Goal: Task Accomplishment & Management: Complete application form

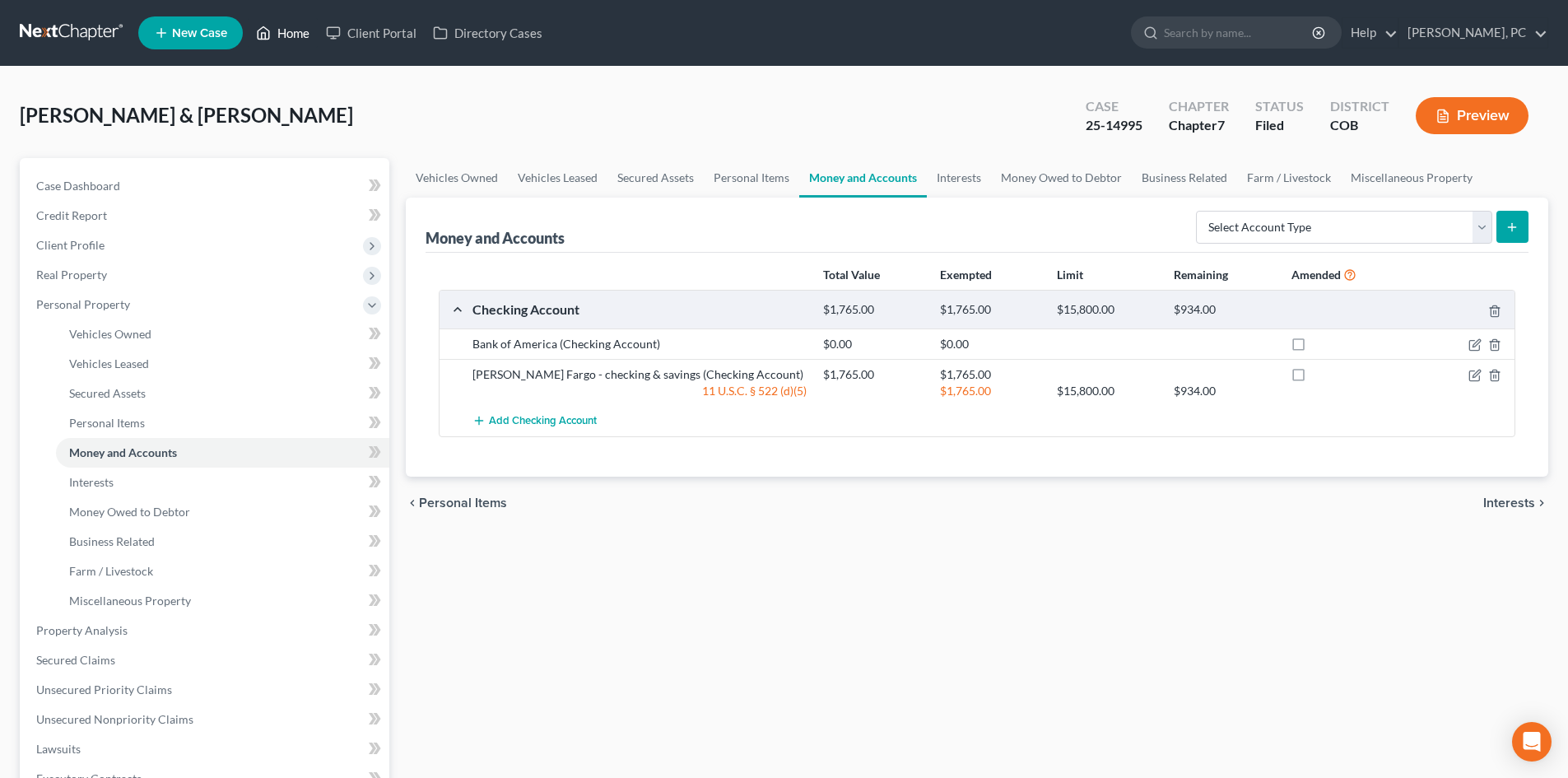
click at [297, 34] on link "Home" at bounding box center [282, 33] width 70 height 30
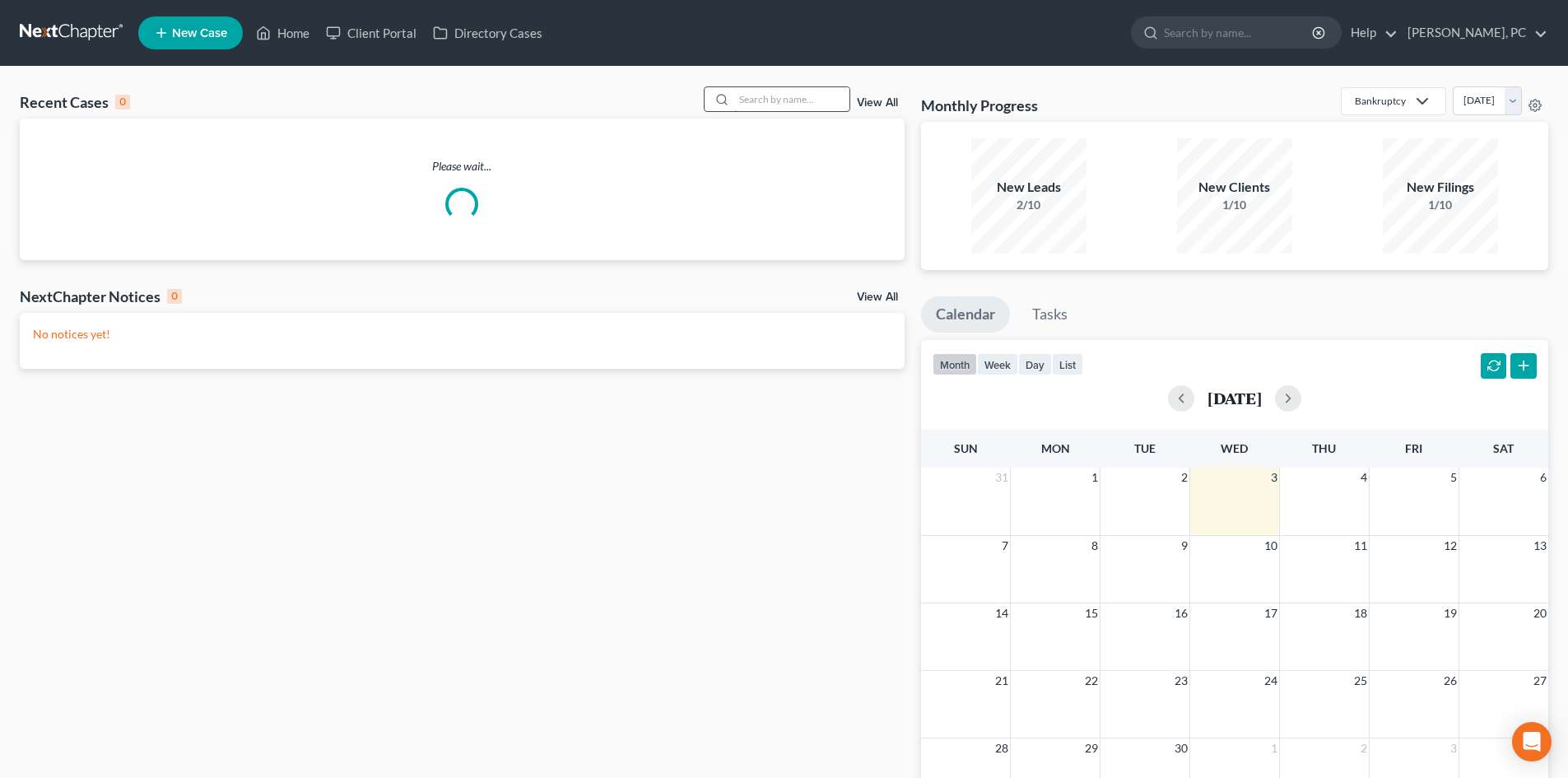
click at [777, 102] on input "search" at bounding box center [792, 100] width 116 height 24
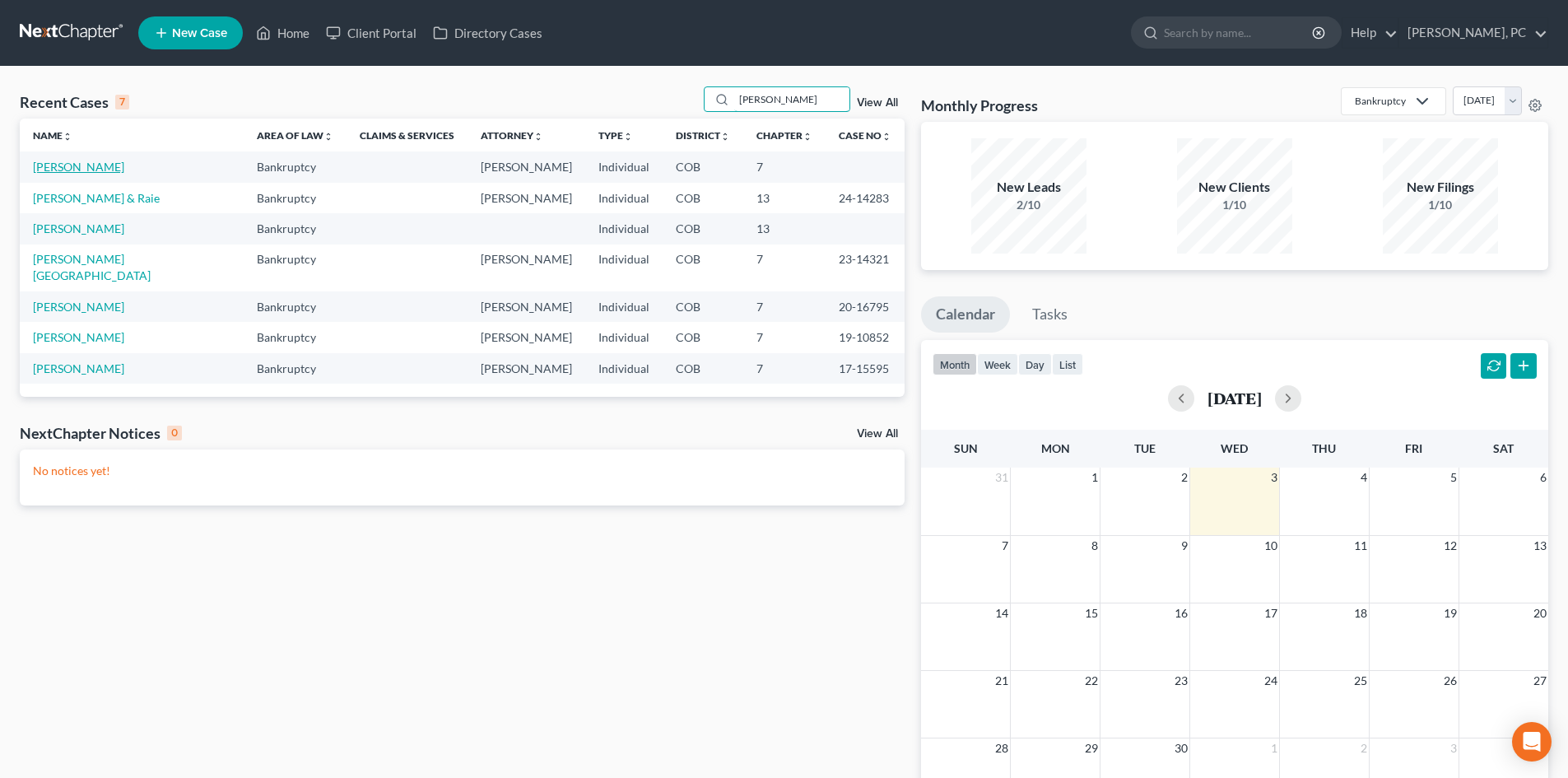
type input "[PERSON_NAME]"
click at [124, 164] on link "[PERSON_NAME]" at bounding box center [78, 166] width 91 height 14
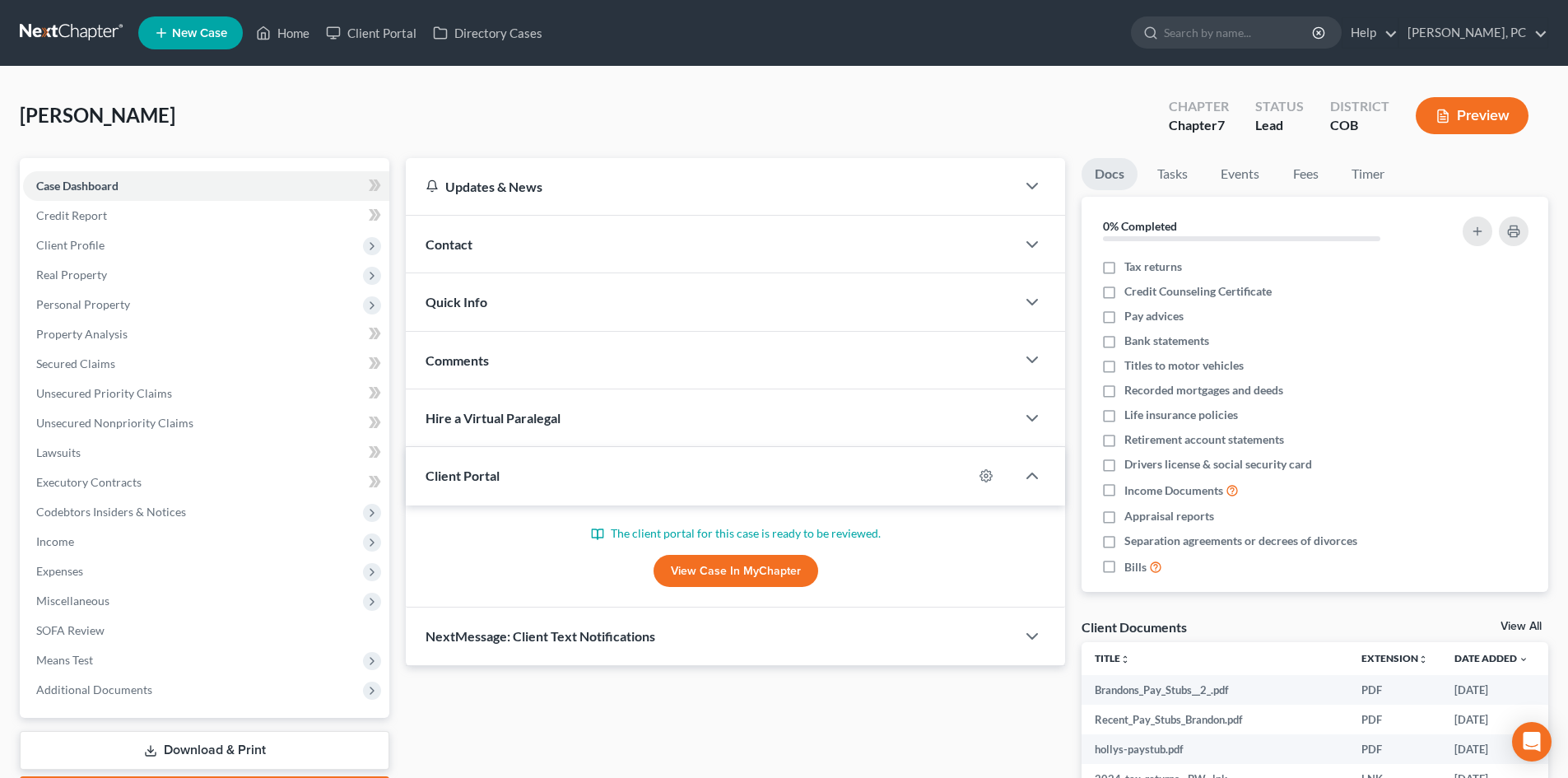
click at [743, 567] on link "View Case in MyChapter" at bounding box center [735, 570] width 165 height 33
click at [84, 246] on span "Client Profile" at bounding box center [70, 244] width 68 height 14
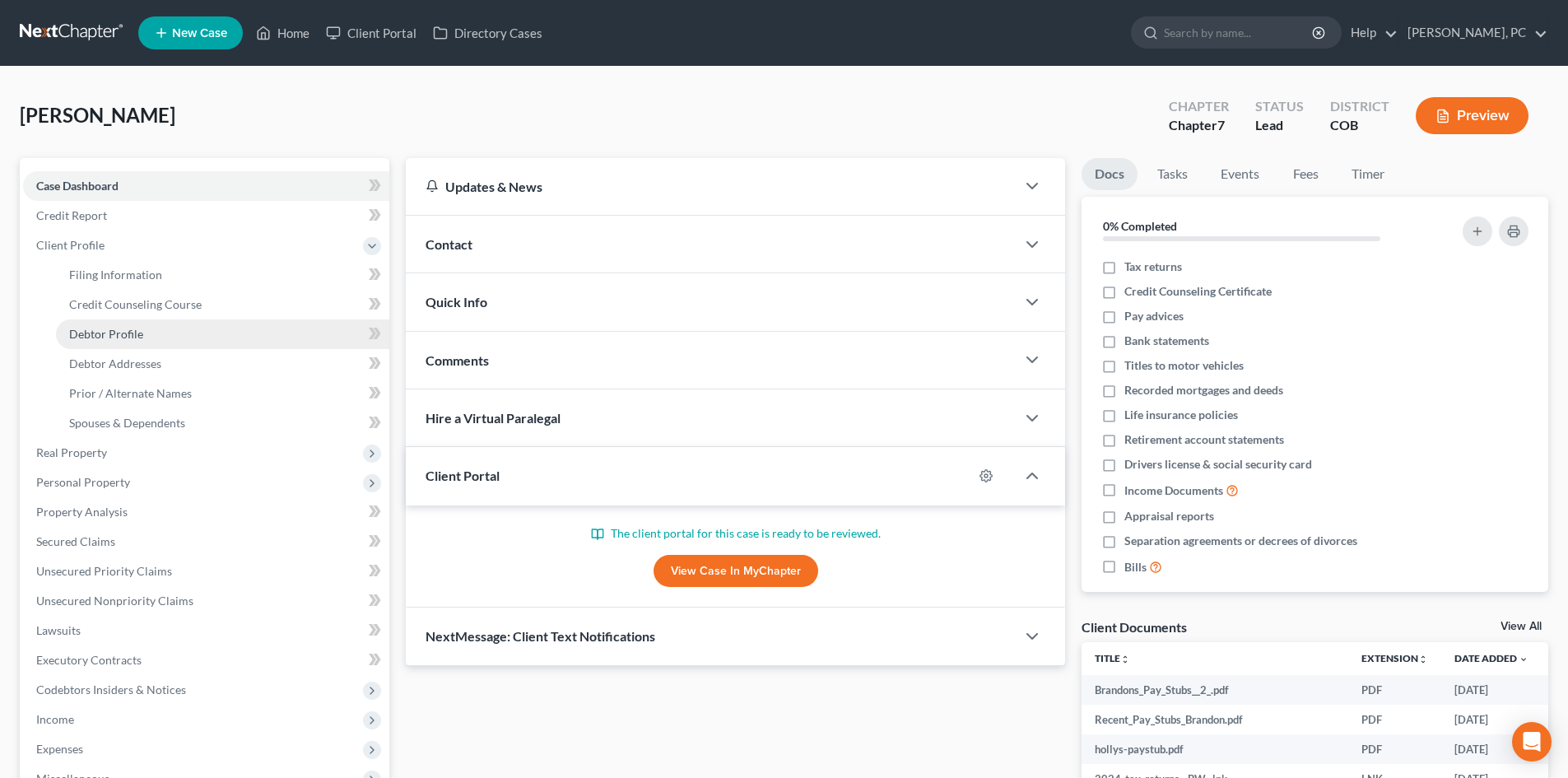
click at [115, 331] on span "Debtor Profile" at bounding box center [105, 334] width 74 height 14
select select "1"
select select "3"
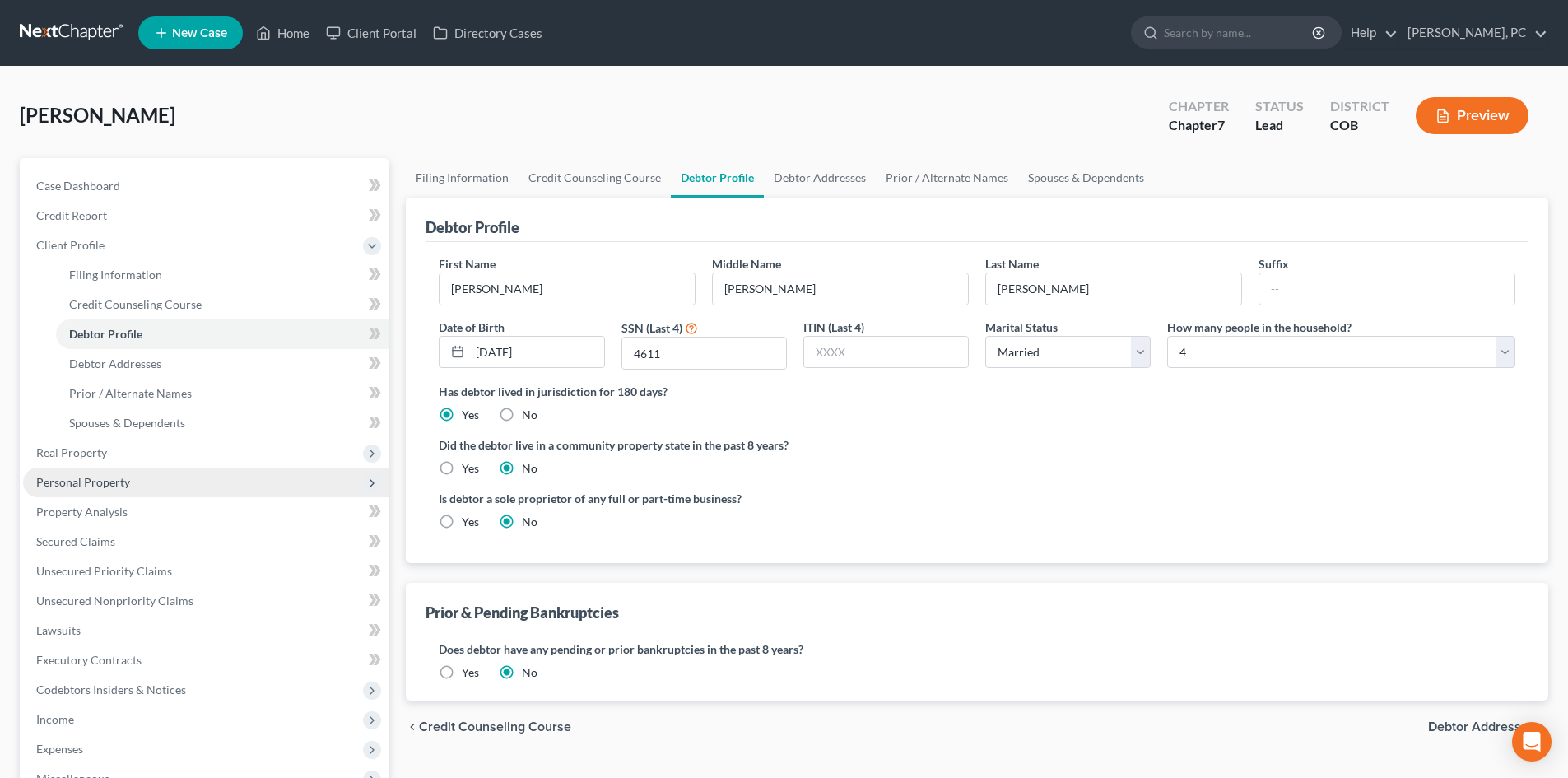
click at [73, 481] on span "Personal Property" at bounding box center [83, 482] width 94 height 14
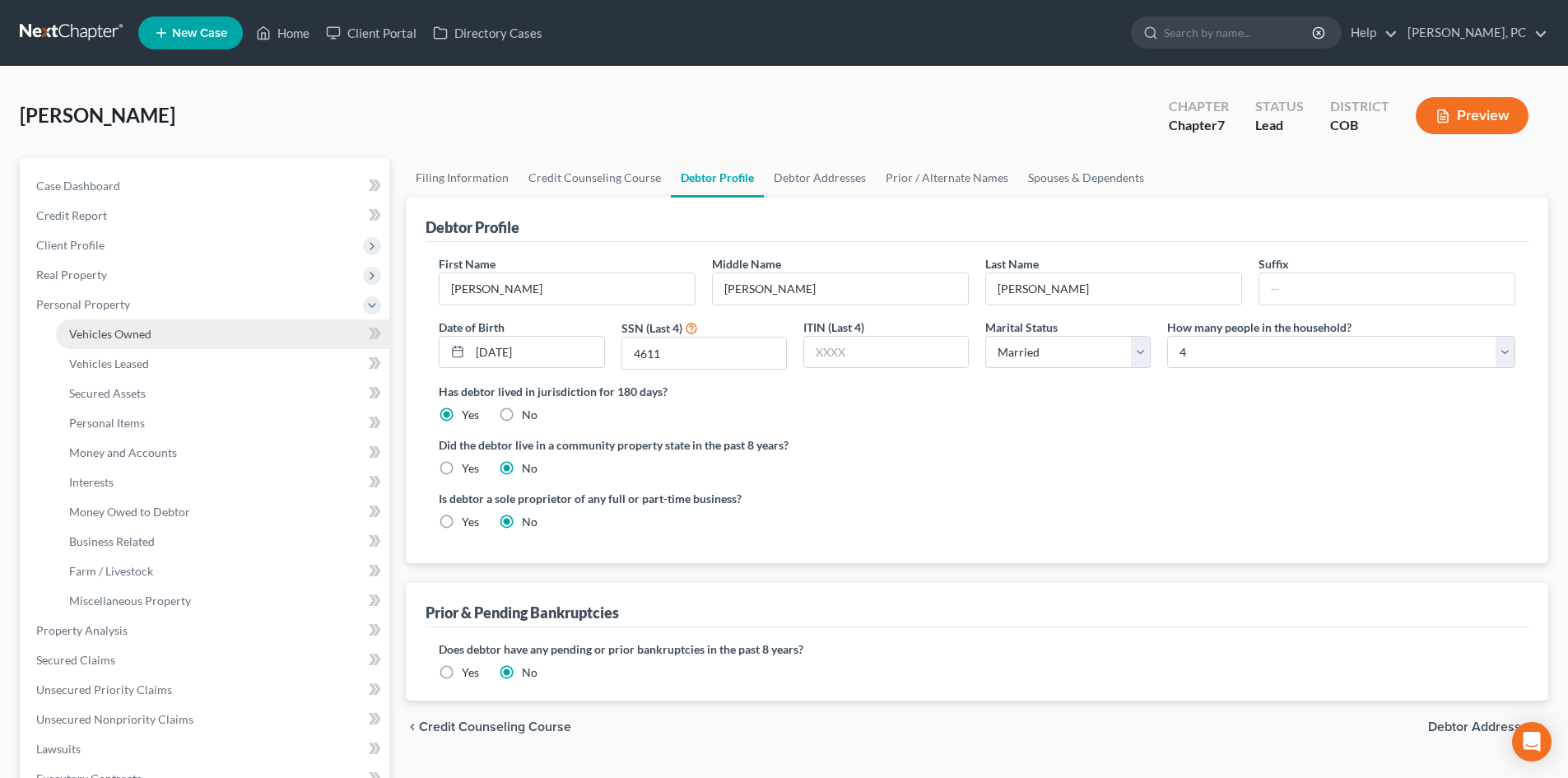
click at [115, 334] on span "Vehicles Owned" at bounding box center [110, 334] width 82 height 14
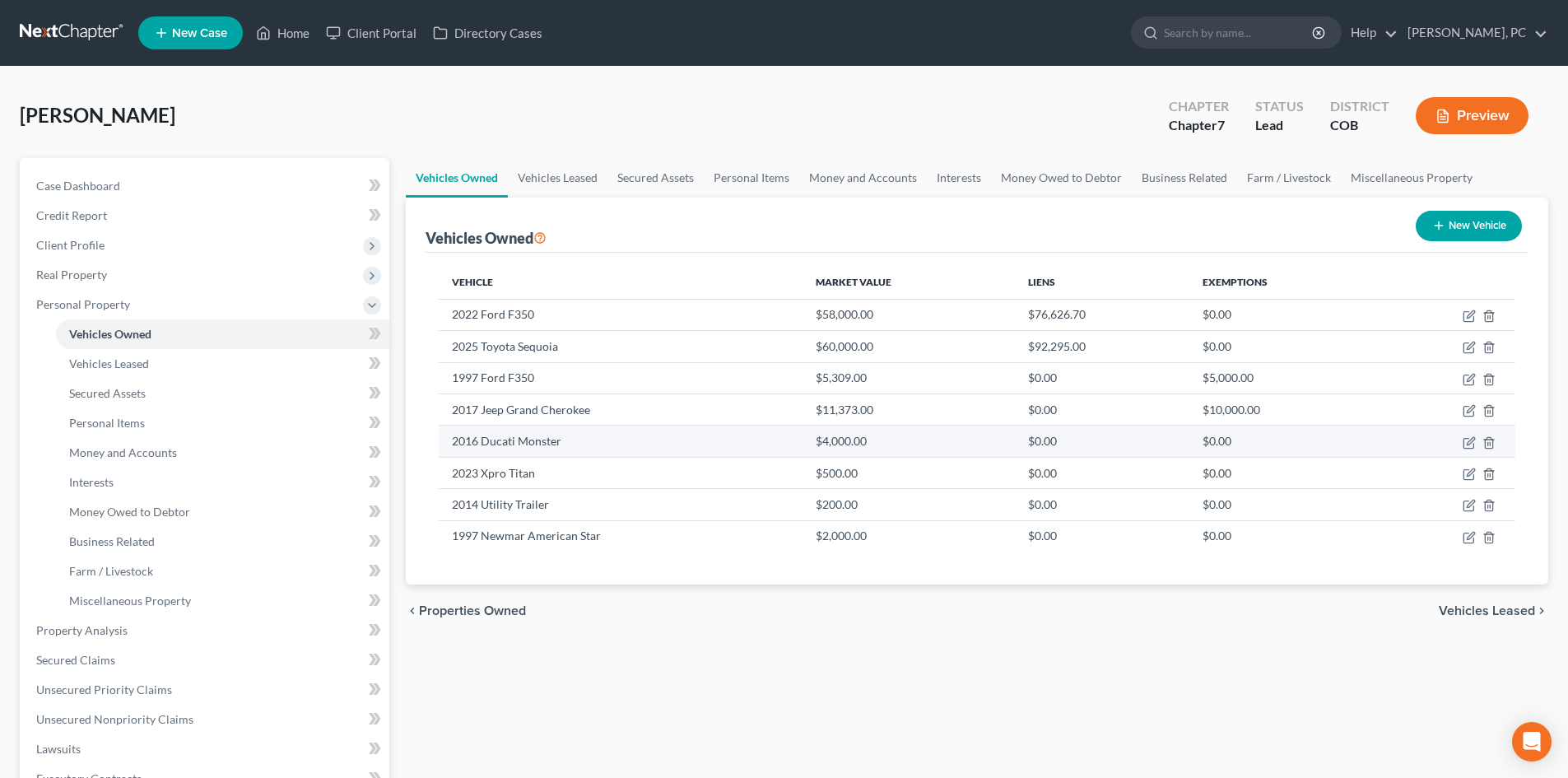
click at [455, 439] on td "2016 Ducati Monster" at bounding box center [620, 442] width 363 height 32
click at [453, 442] on td "2016 Ducati Monster" at bounding box center [620, 442] width 363 height 32
drag, startPoint x: 454, startPoint y: 442, endPoint x: 575, endPoint y: 440, distance: 121.0
click at [575, 440] on td "2016 Ducati Monster" at bounding box center [620, 442] width 363 height 32
click at [790, 116] on div "[PERSON_NAME] Upgraded Chapter Chapter 7 Status Lead District COB Preview" at bounding box center [784, 122] width 1528 height 72
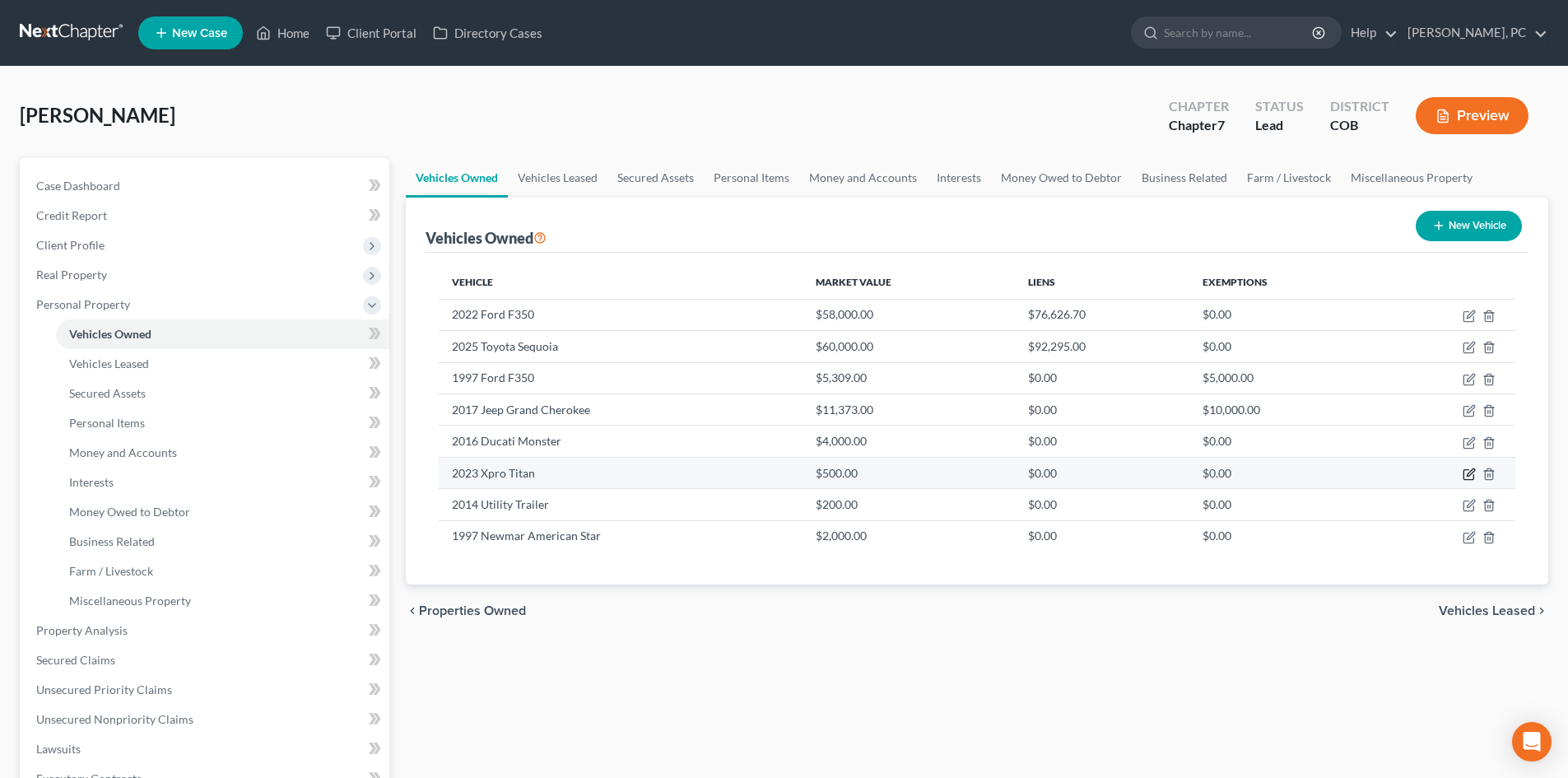
click at [1467, 477] on icon "button" at bounding box center [1468, 474] width 13 height 13
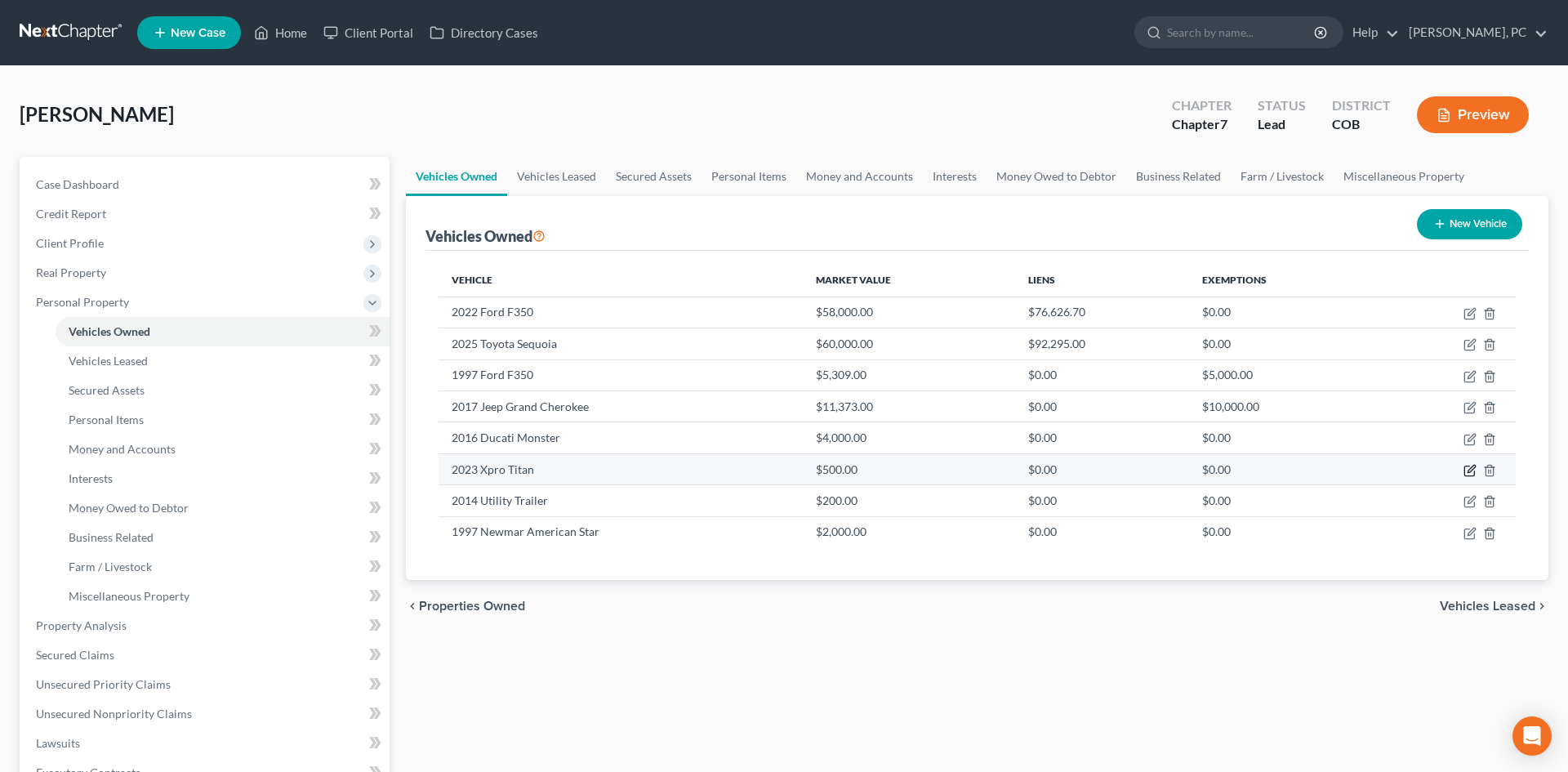
select select "7"
select select "3"
select select "0"
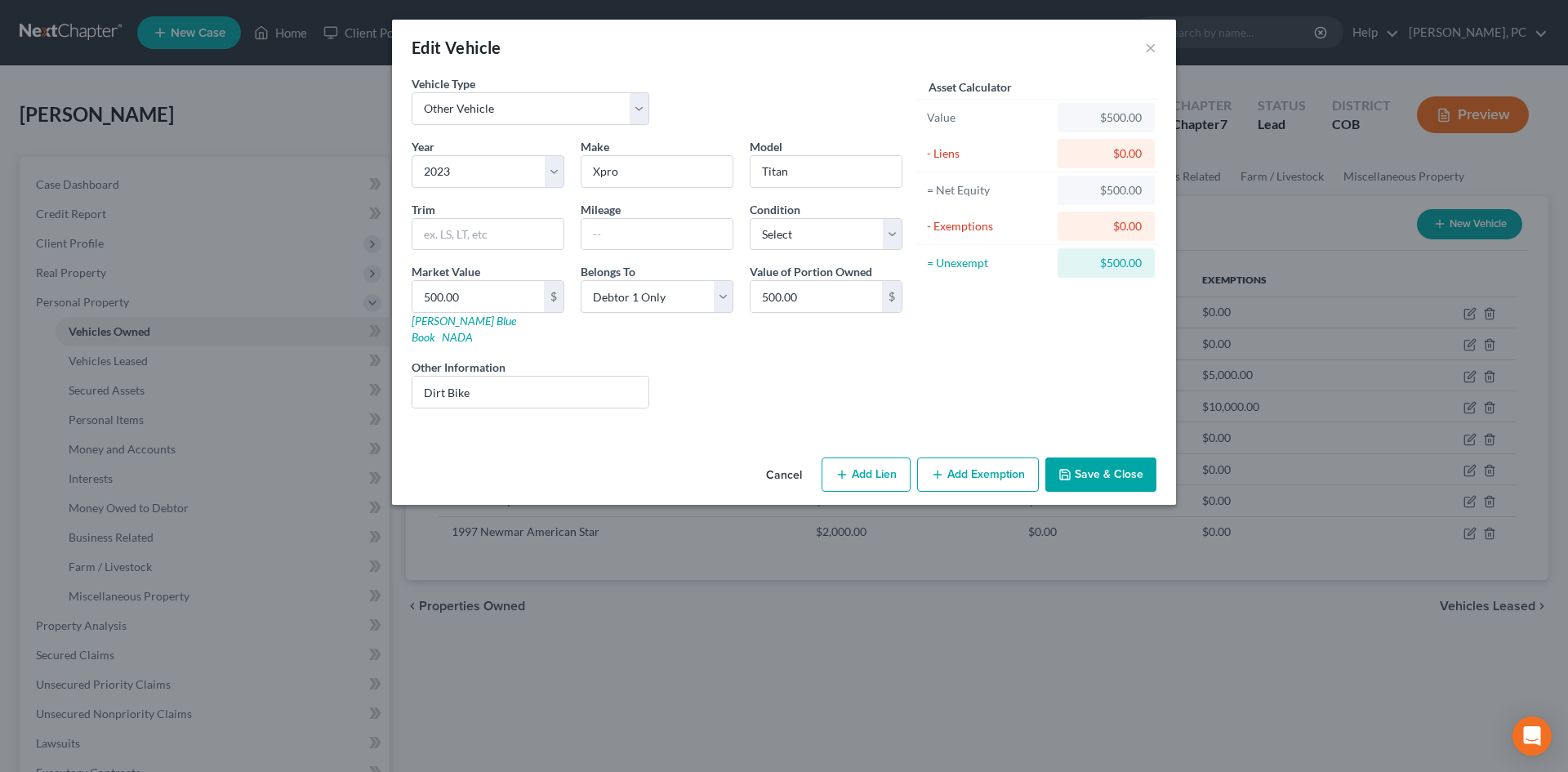
click at [1101, 458] on button "Save & Close" at bounding box center [1101, 474] width 111 height 34
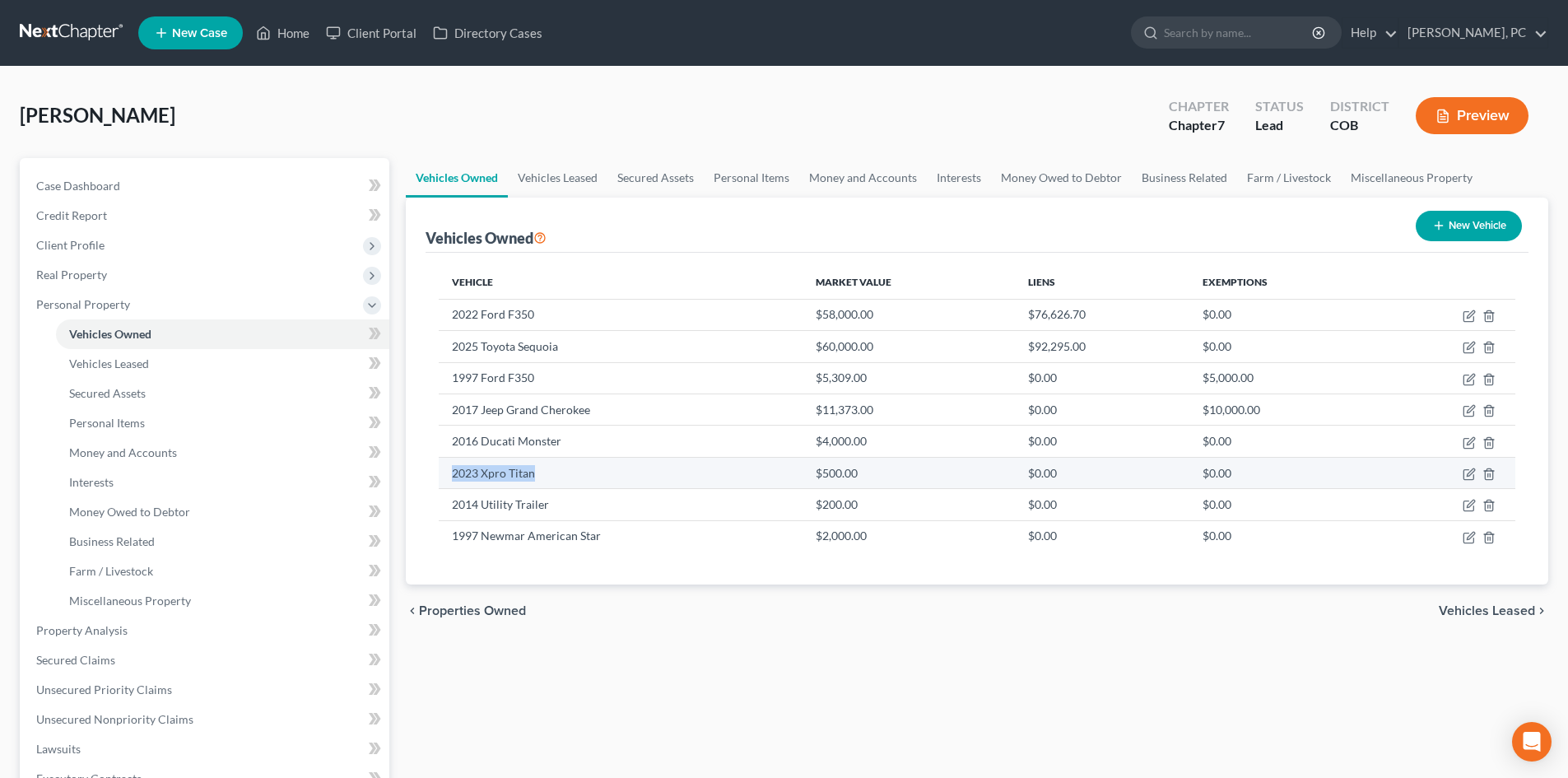
drag, startPoint x: 532, startPoint y: 474, endPoint x: 447, endPoint y: 475, distance: 85.0
click at [447, 475] on td "2023 Xpro Titan" at bounding box center [620, 472] width 363 height 32
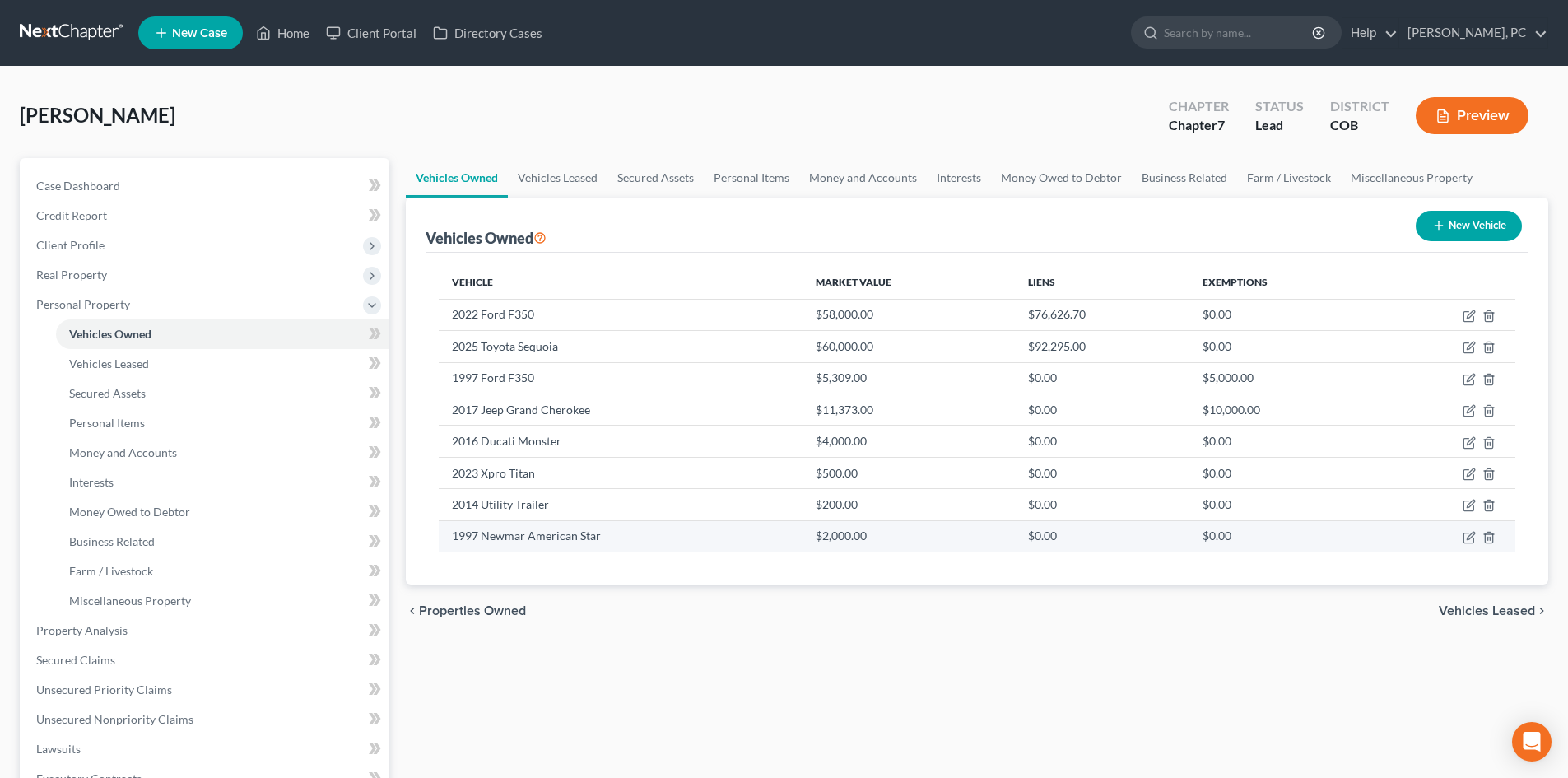
click at [603, 546] on td "1997 Newmar American Star" at bounding box center [620, 536] width 363 height 32
drag, startPoint x: 598, startPoint y: 536, endPoint x: 451, endPoint y: 544, distance: 147.2
click at [451, 544] on td "1997 Newmar American Star" at bounding box center [620, 536] width 363 height 32
click at [770, 595] on div "chevron_left Properties Owned Vehicles Leased chevron_right" at bounding box center [976, 610] width 1142 height 53
click at [1467, 536] on icon "button" at bounding box center [1468, 538] width 13 height 13
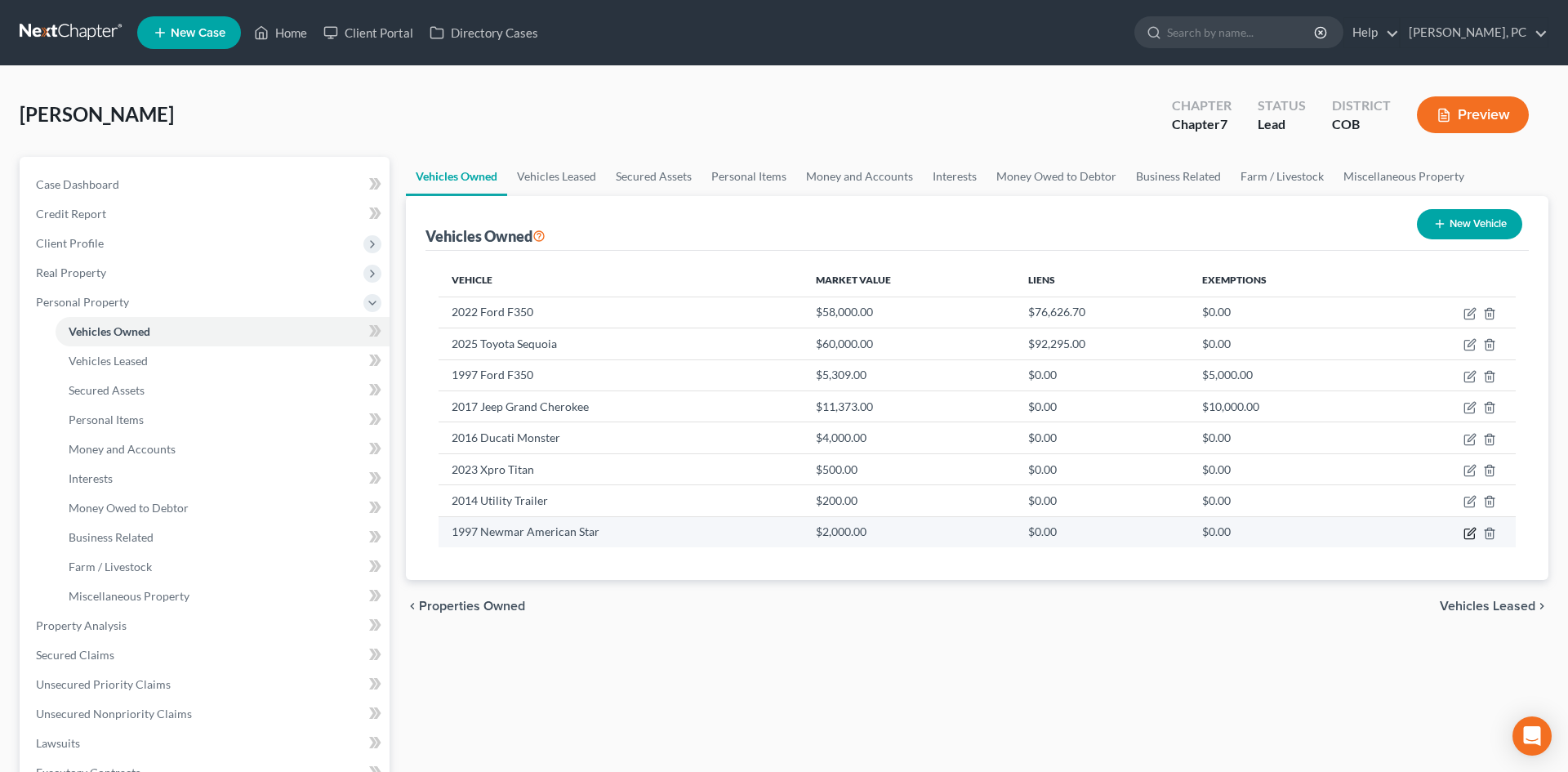
select select "2"
select select "29"
select select "2"
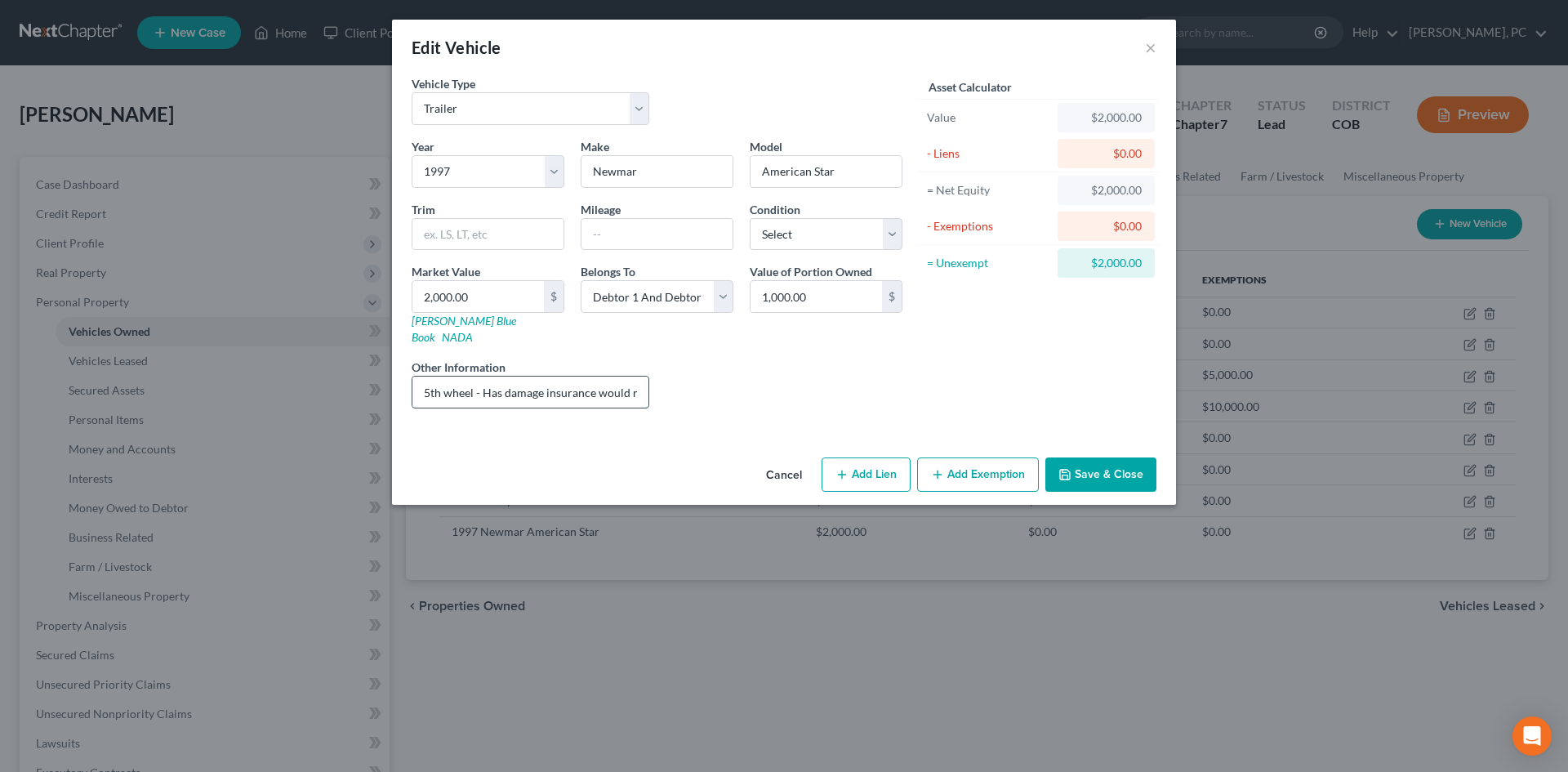
click at [534, 378] on input "5th wheel - Has damage insurance would not cover" at bounding box center [530, 392] width 236 height 31
click at [1050, 356] on div "Asset Calculator Value $2,000.00 - Liens $0.00 = Net Equity $2,000.00 - Exempti…" at bounding box center [1037, 248] width 254 height 346
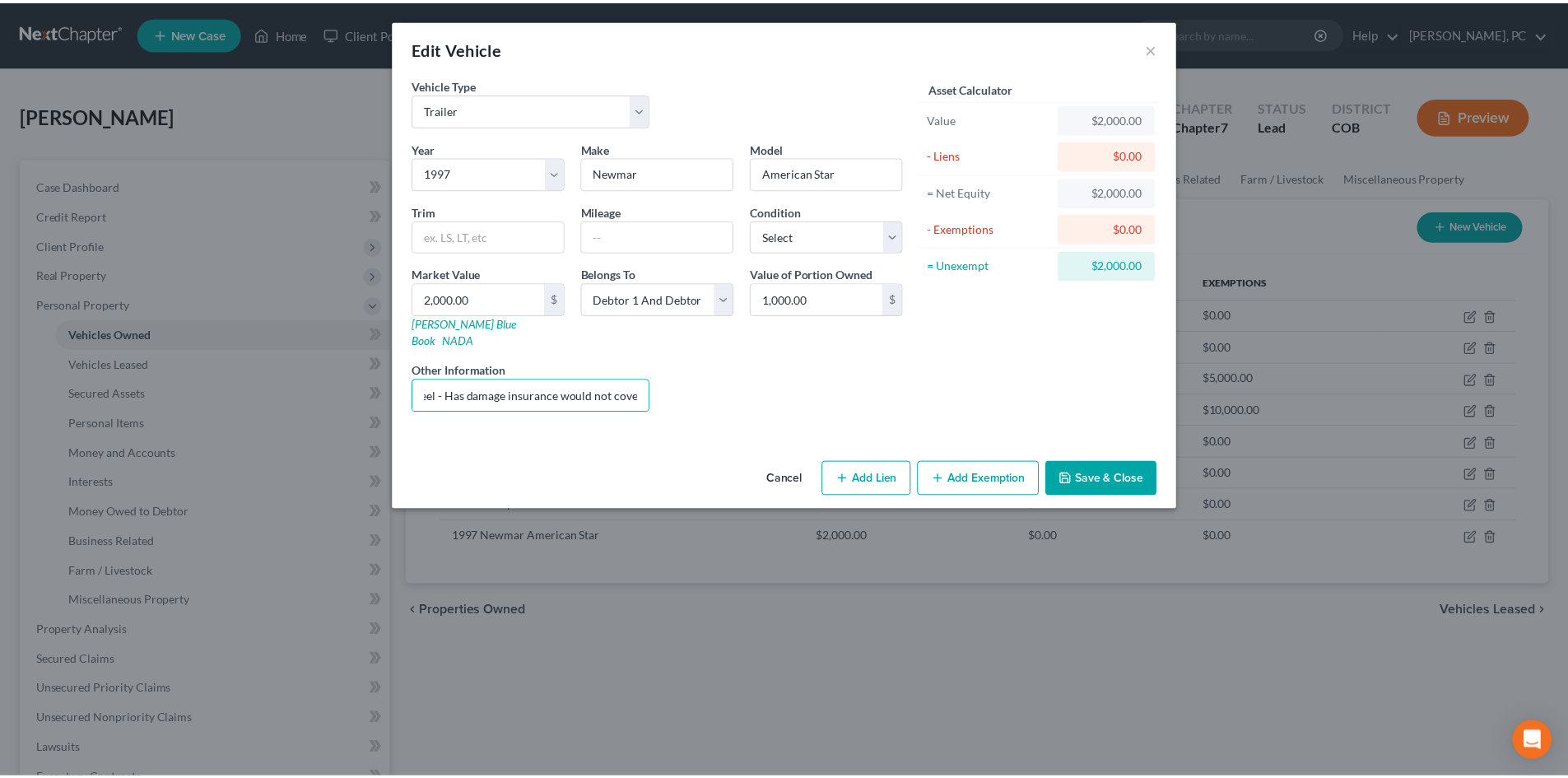
scroll to position [0, 0]
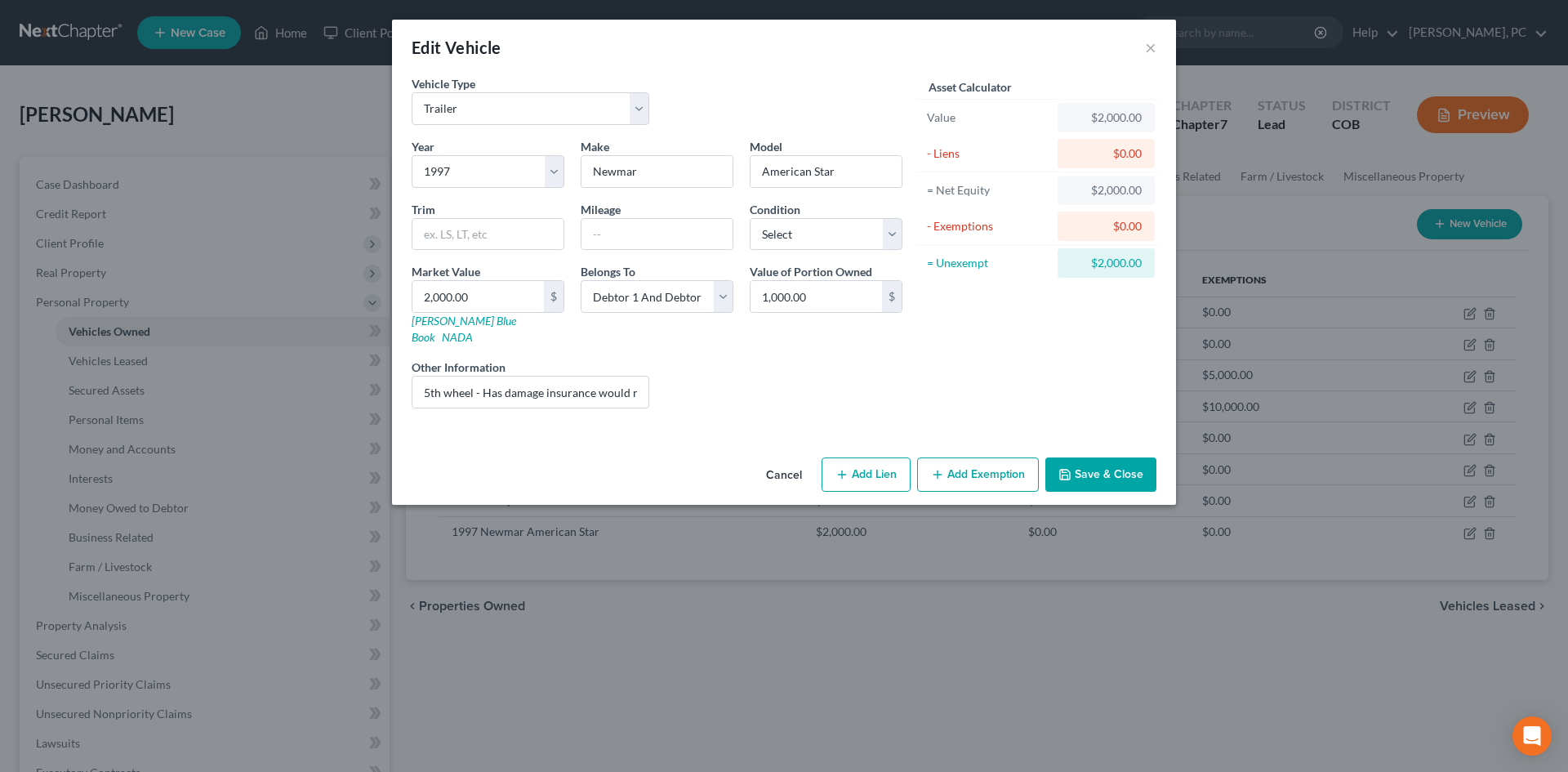
click at [1085, 460] on button "Save & Close" at bounding box center [1101, 474] width 111 height 34
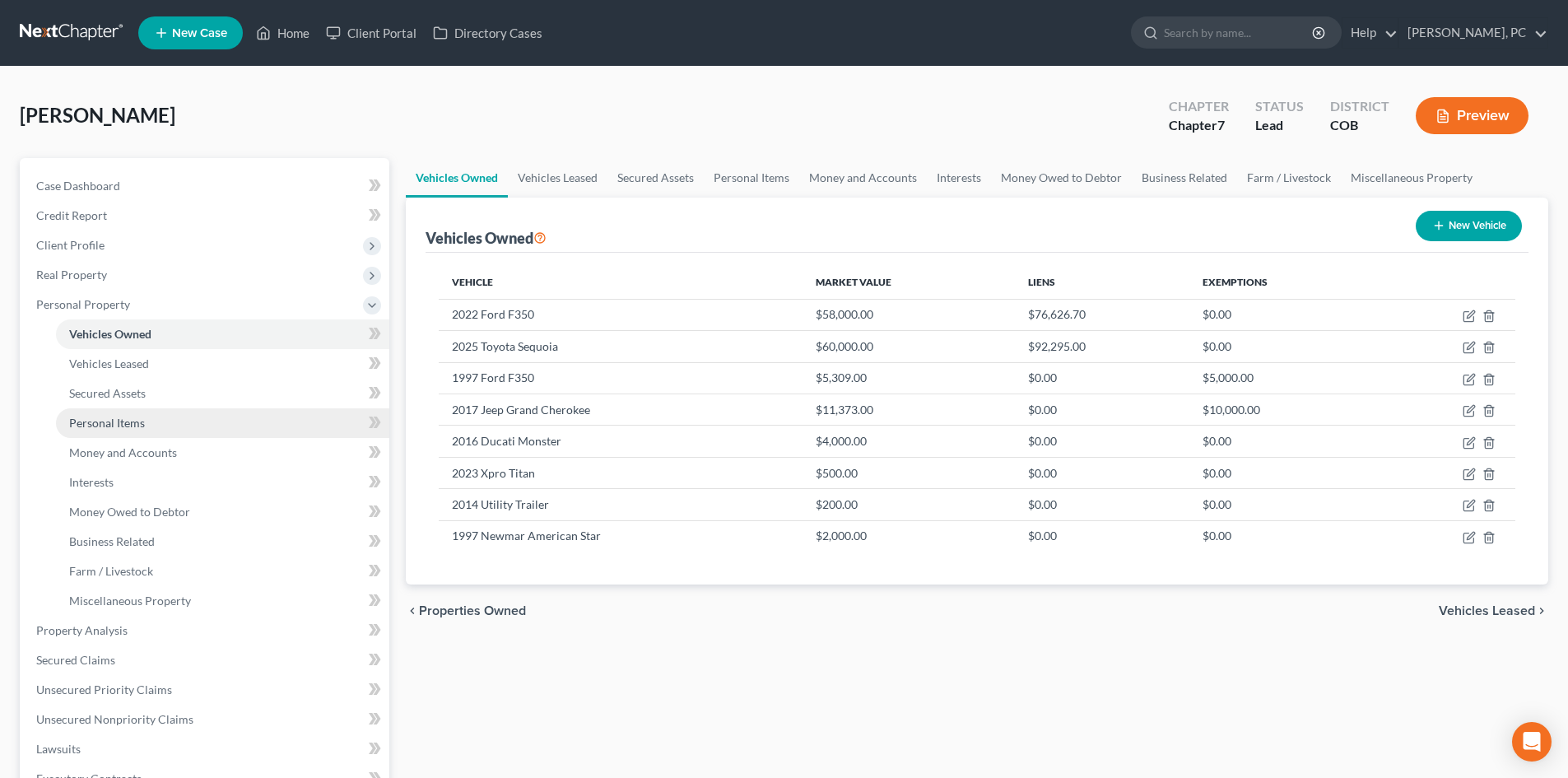
click at [122, 421] on span "Personal Items" at bounding box center [106, 422] width 75 height 14
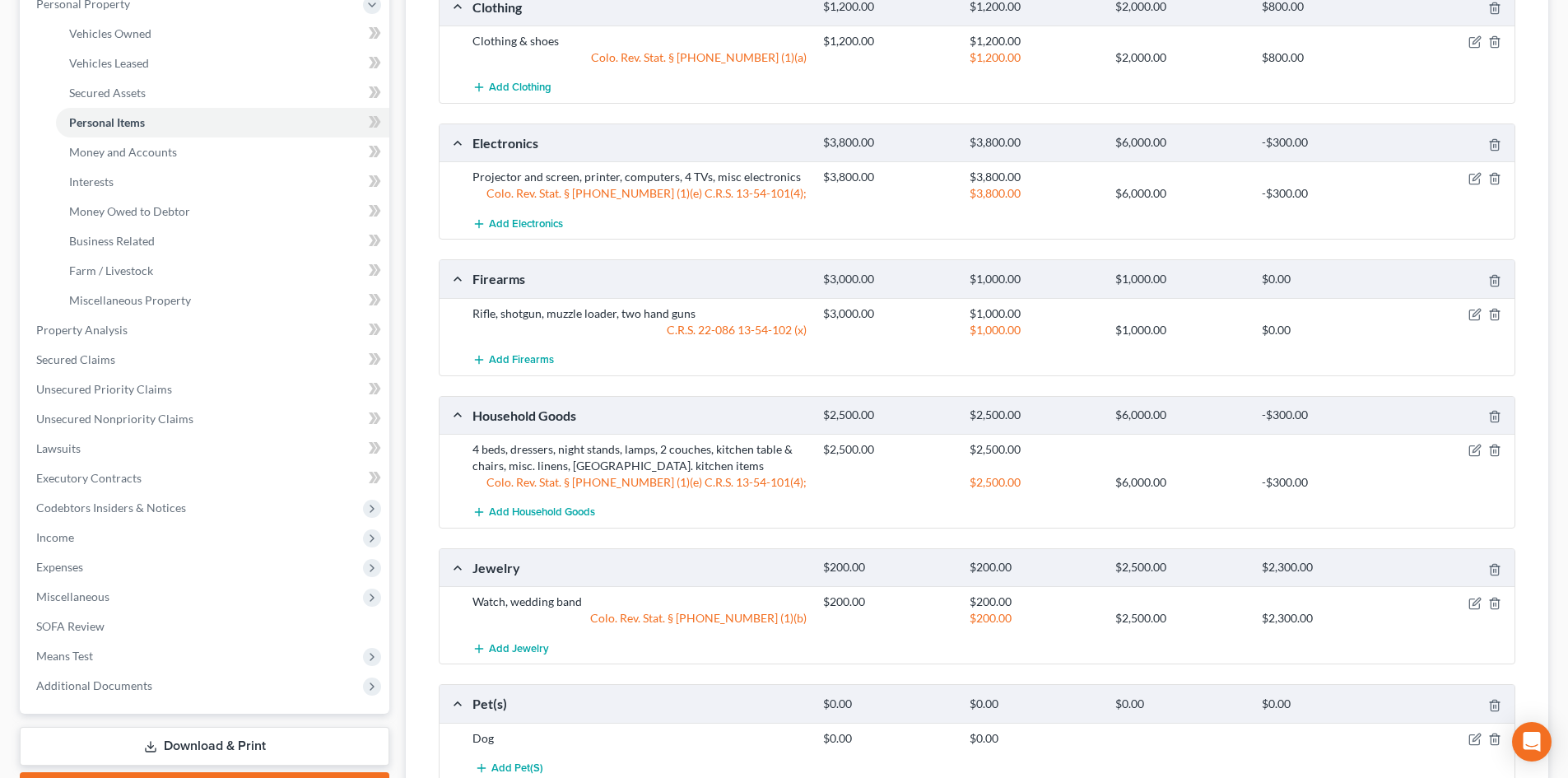
scroll to position [247, 0]
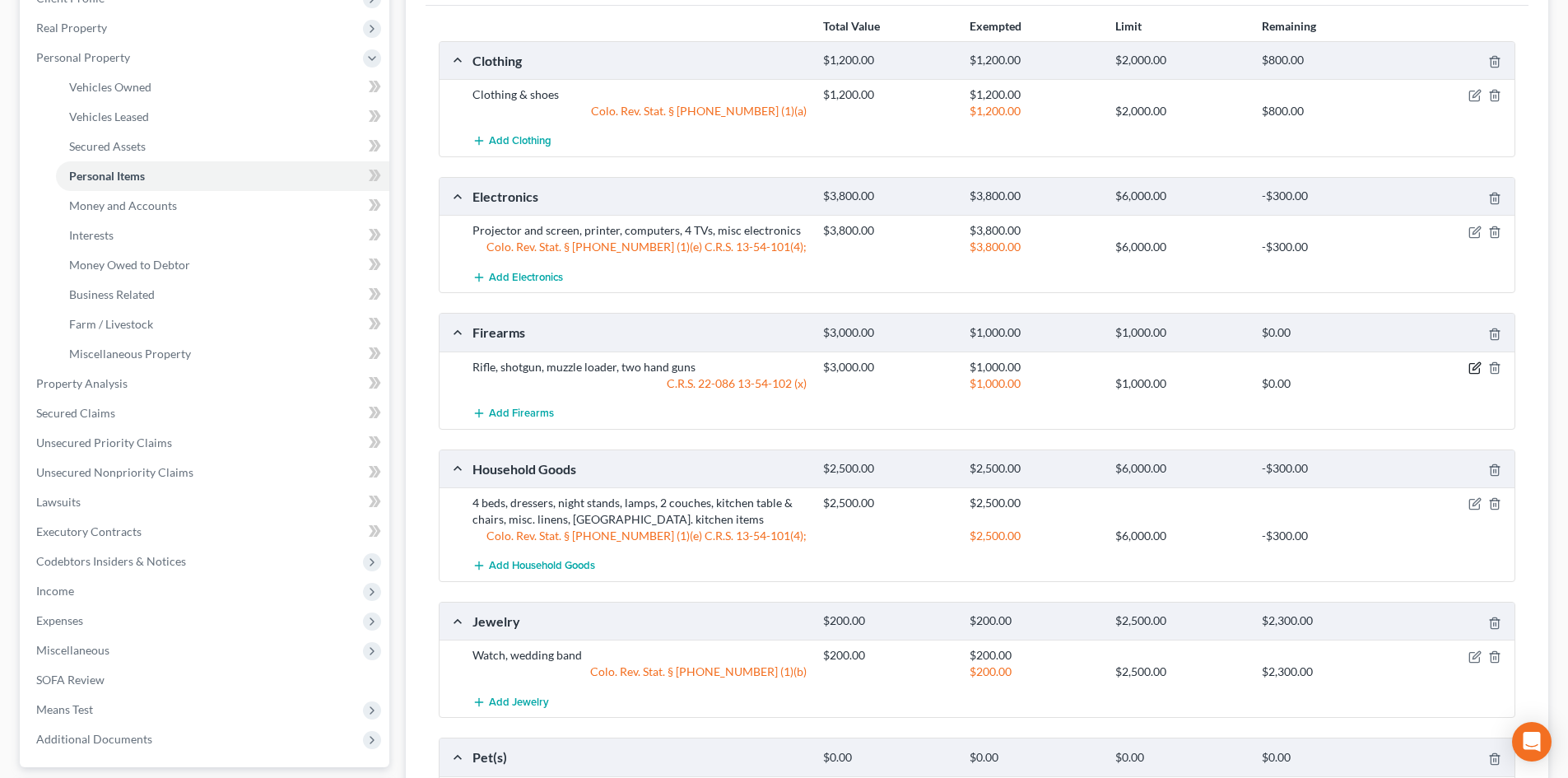
click at [1471, 367] on icon "button" at bounding box center [1475, 368] width 13 height 13
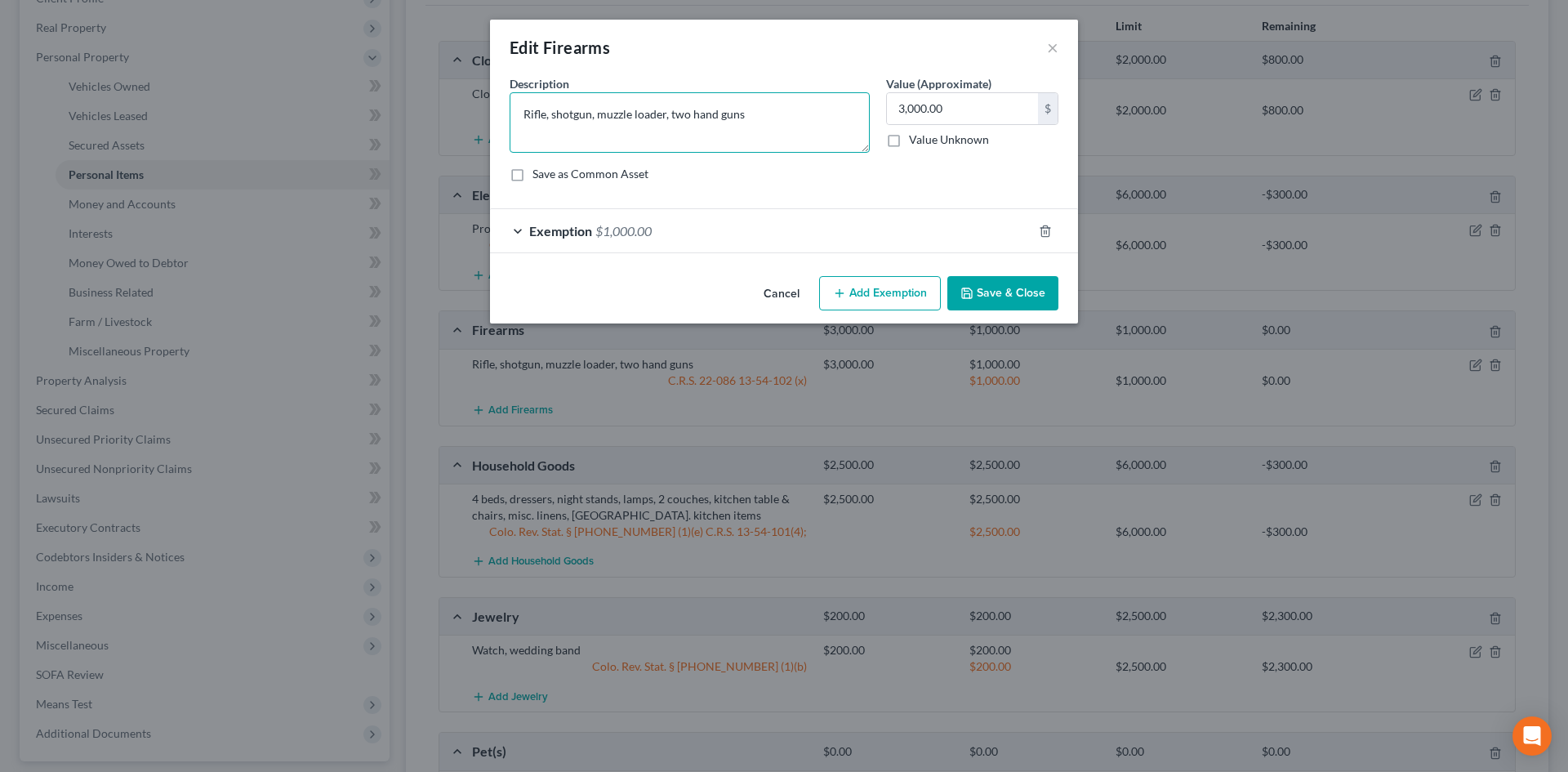
drag, startPoint x: 663, startPoint y: 114, endPoint x: 778, endPoint y: 110, distance: 115.1
click at [778, 110] on textarea "Rifle, shotgun, muzzle loader, two hand guns" at bounding box center [689, 122] width 360 height 60
type textarea "Rifle, shotgun, muzzle loader"
type input "1,000"
click at [1009, 290] on button "Save & Close" at bounding box center [1003, 293] width 111 height 34
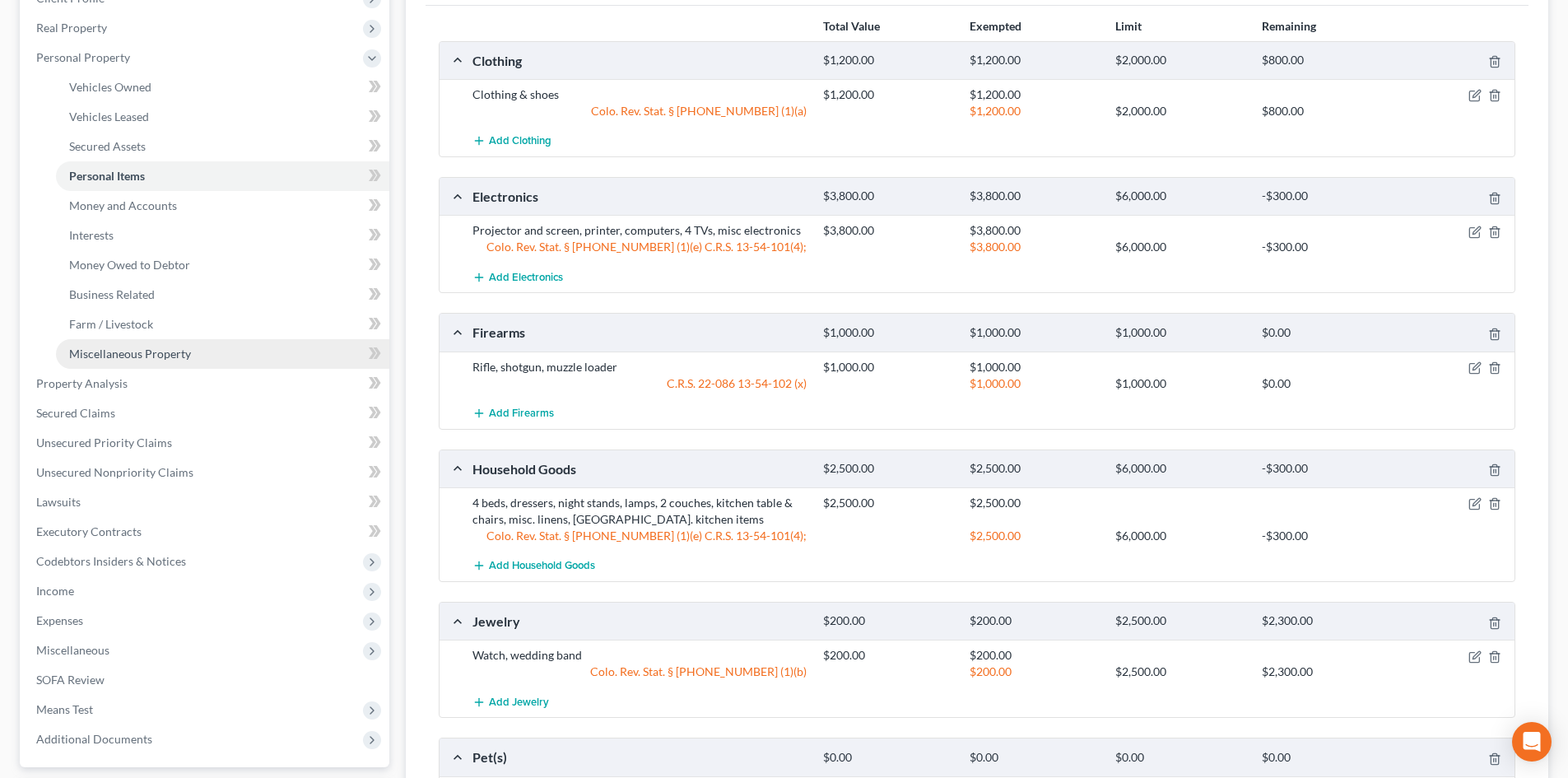
drag, startPoint x: 141, startPoint y: 350, endPoint x: 291, endPoint y: 348, distance: 150.0
click at [141, 350] on span "Miscellaneous Property" at bounding box center [130, 353] width 122 height 14
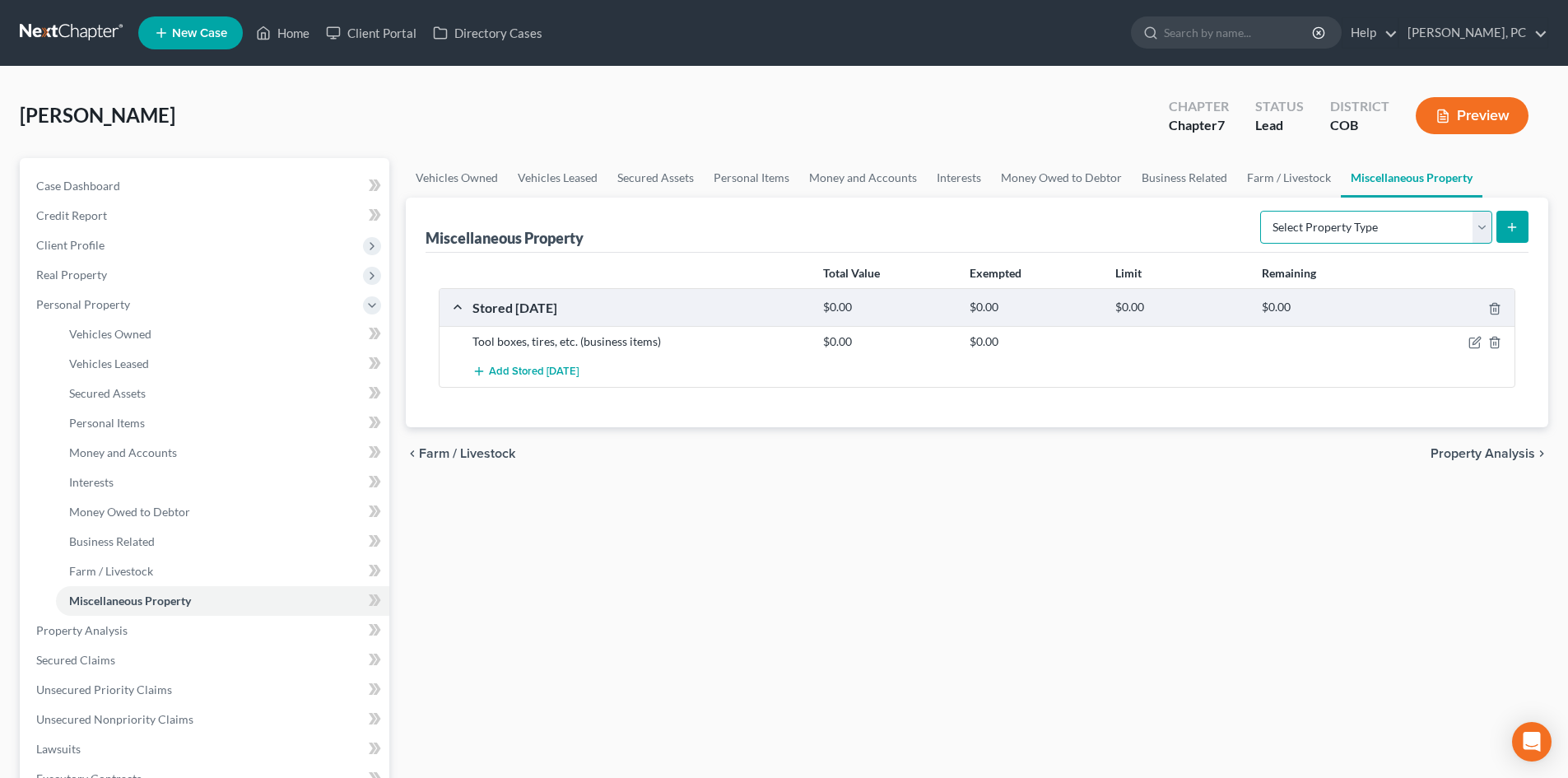
click at [1273, 237] on select "Select Property Type Assigned for Creditor Benefit [DATE] Holding for Another N…" at bounding box center [1375, 226] width 232 height 33
select select "transferred"
click at [1260, 211] on select "Select Property Type Assigned for Creditor Benefit [DATE] Holding for Another N…" at bounding box center [1375, 226] width 232 height 33
click at [1510, 223] on icon "submit" at bounding box center [1511, 227] width 13 height 13
select select "Ordinary ([DATE])"
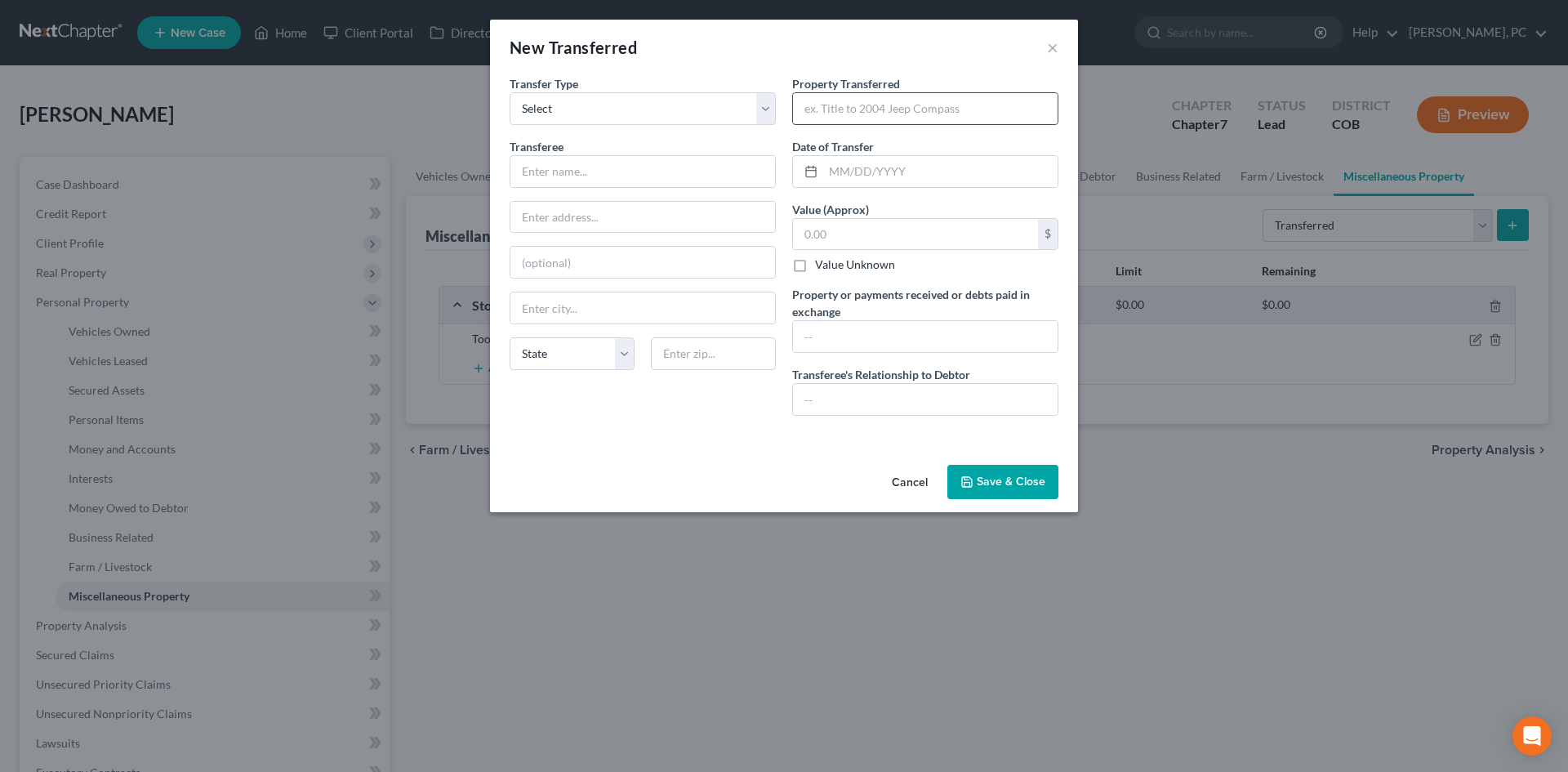
click at [856, 106] on input "text" at bounding box center [925, 109] width 264 height 31
type input "2 hand guns"
click at [687, 168] on input "text" at bounding box center [643, 172] width 264 height 31
click at [672, 169] on input "text" at bounding box center [643, 172] width 264 height 31
click at [628, 170] on input "text" at bounding box center [643, 172] width 264 height 31
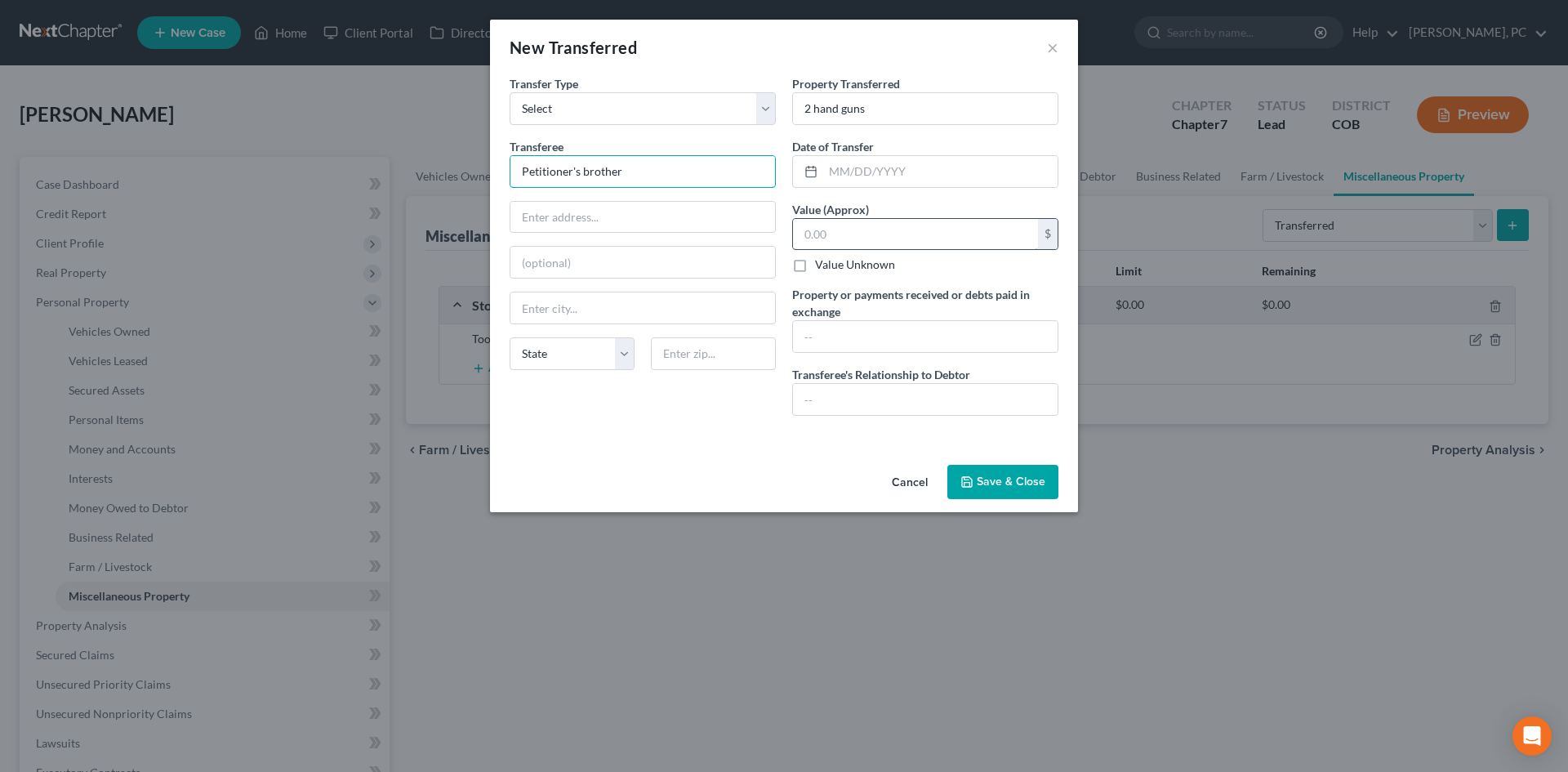
type input "Petitioner's brother"
click at [822, 241] on input "text" at bounding box center [915, 235] width 245 height 31
type input "1,100"
click at [807, 347] on input "text" at bounding box center [925, 337] width 264 height 31
type input "$1,100"
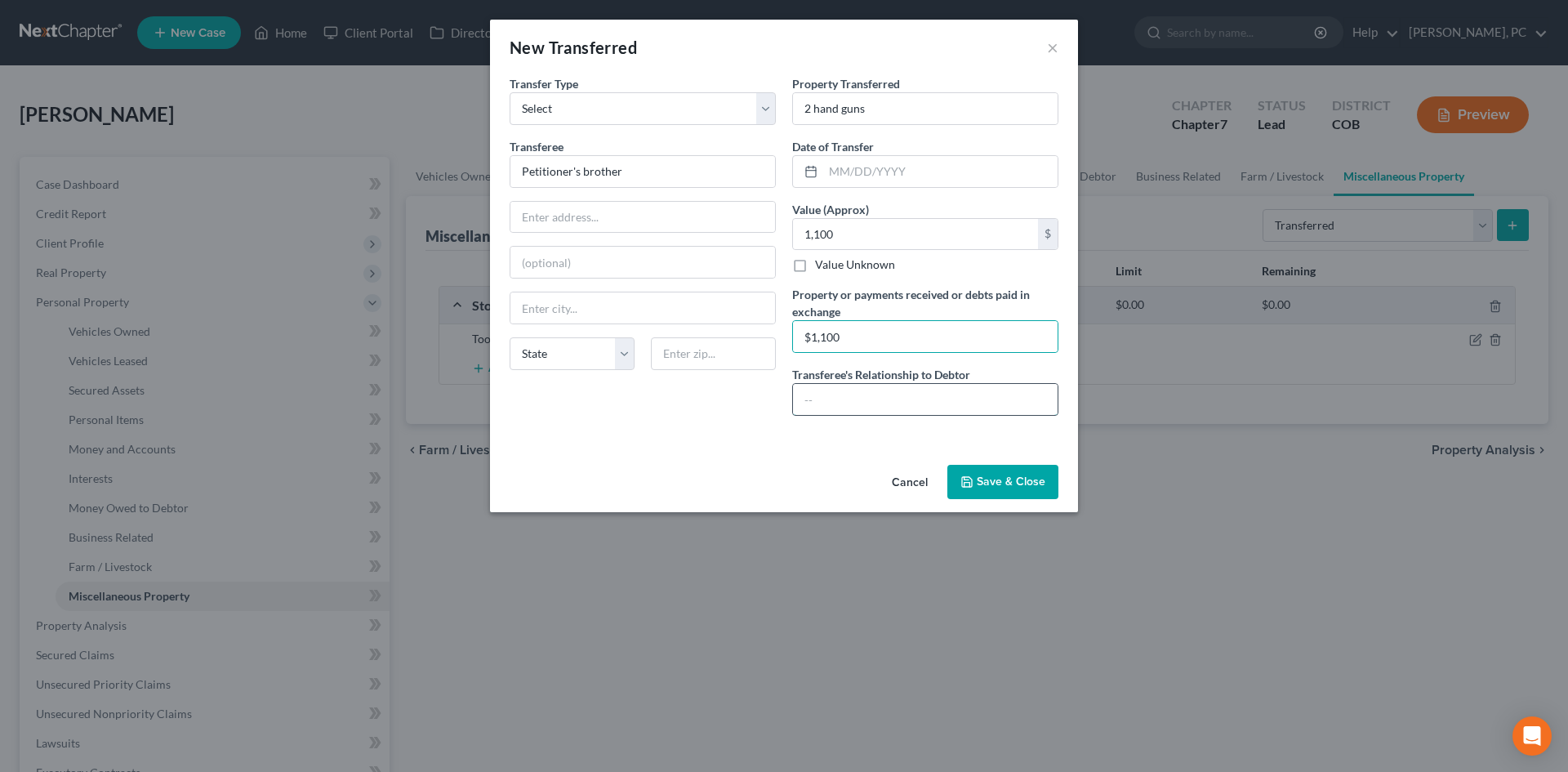
click at [836, 388] on input "text" at bounding box center [925, 399] width 264 height 31
type input "Petitioner's brother"
click at [862, 173] on input "text" at bounding box center [939, 172] width 234 height 31
type input "[DATE]"
click at [996, 494] on button "Save & Close" at bounding box center [1003, 482] width 111 height 34
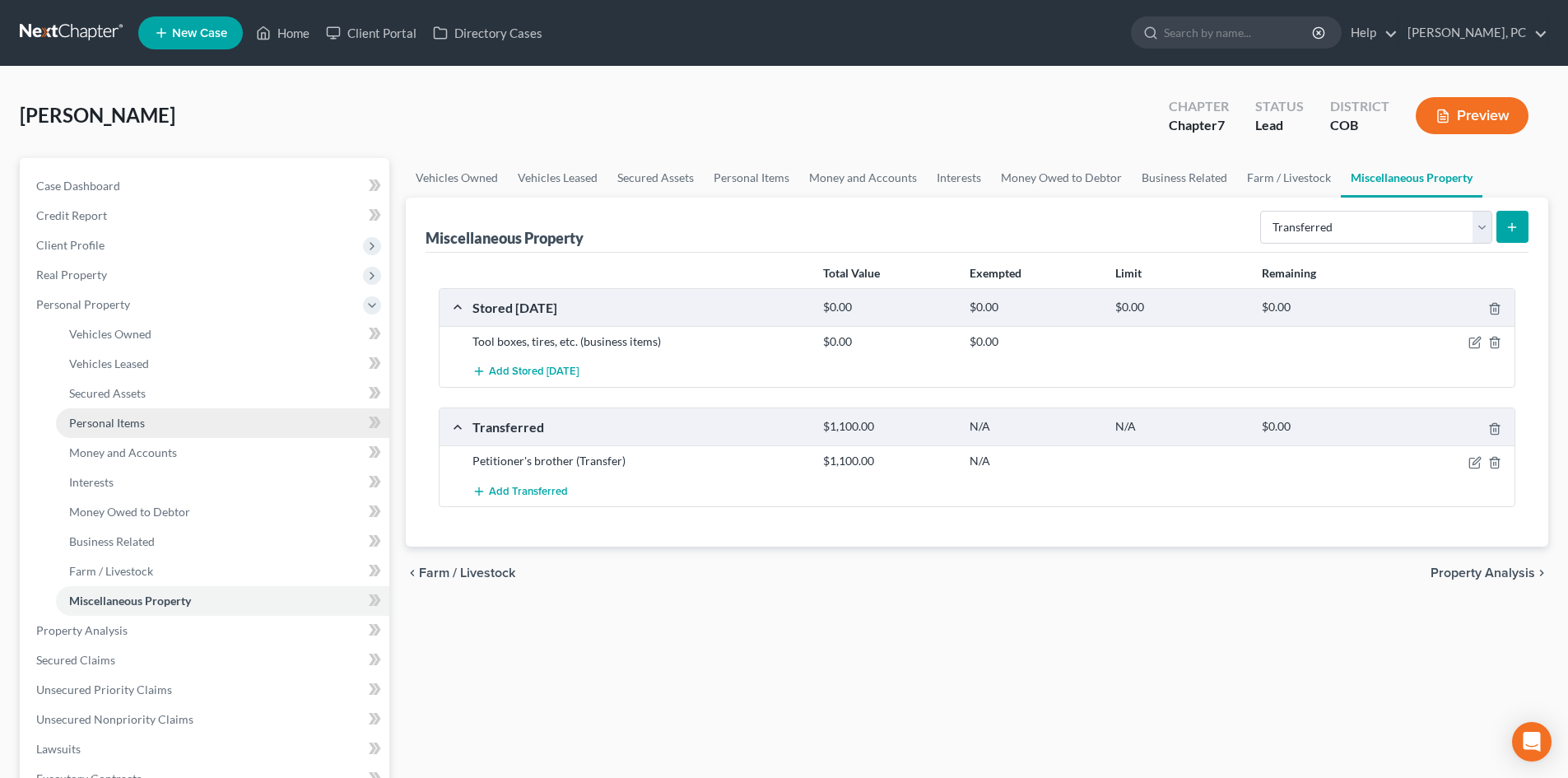
click at [108, 421] on span "Personal Items" at bounding box center [106, 422] width 75 height 14
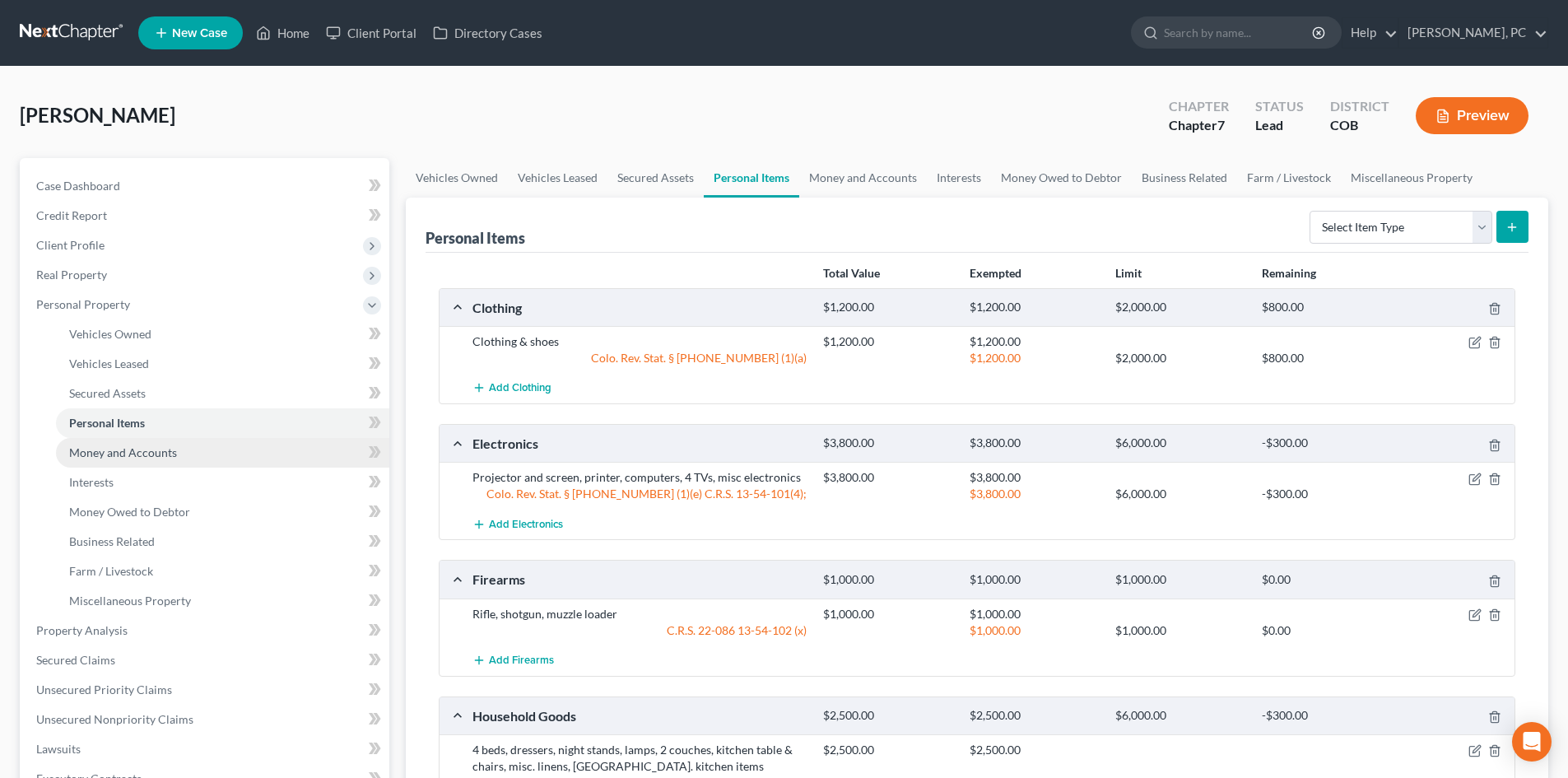
click at [137, 452] on span "Money and Accounts" at bounding box center [123, 452] width 108 height 14
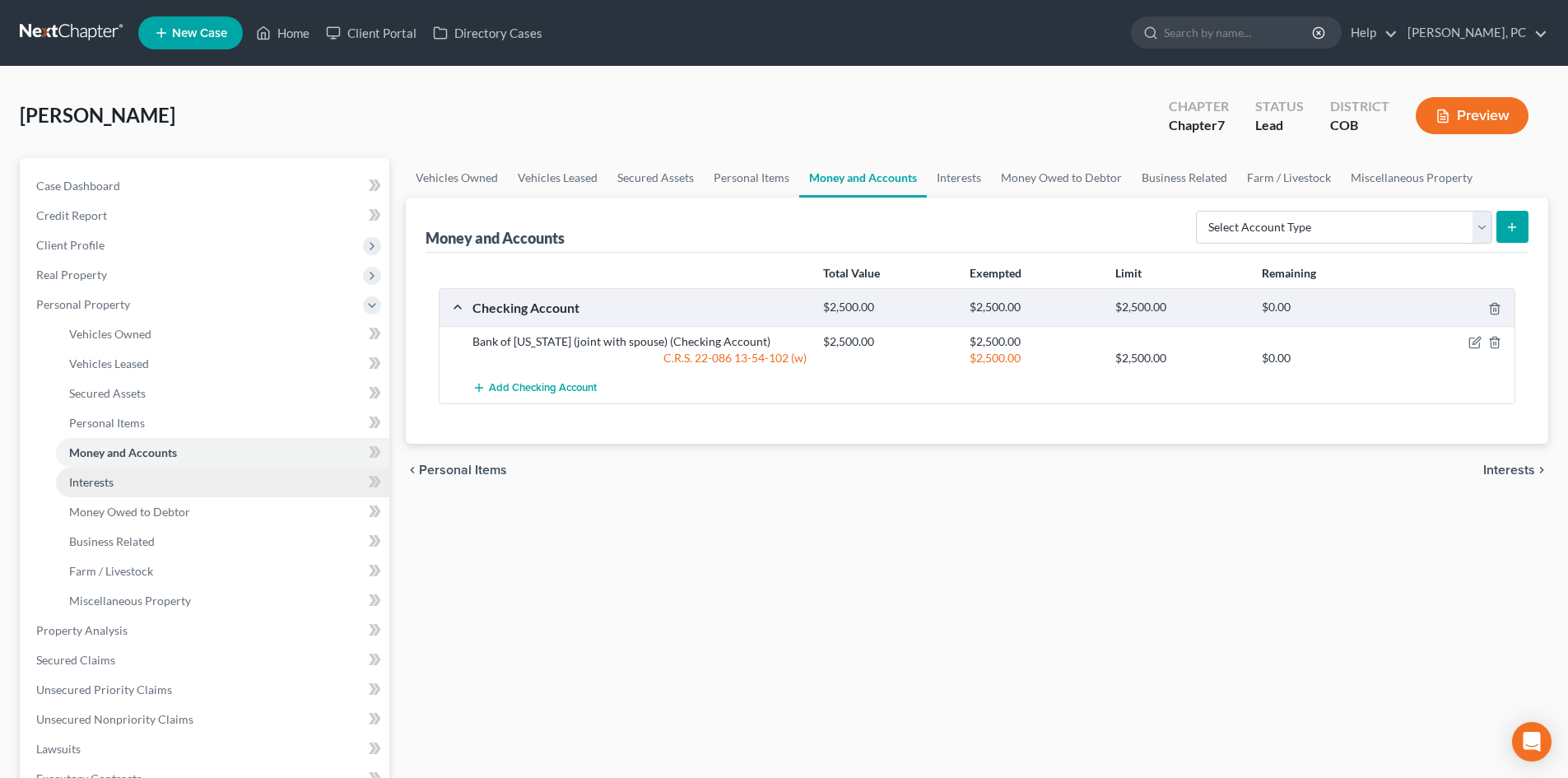
click at [102, 476] on span "Interests" at bounding box center [91, 482] width 45 height 14
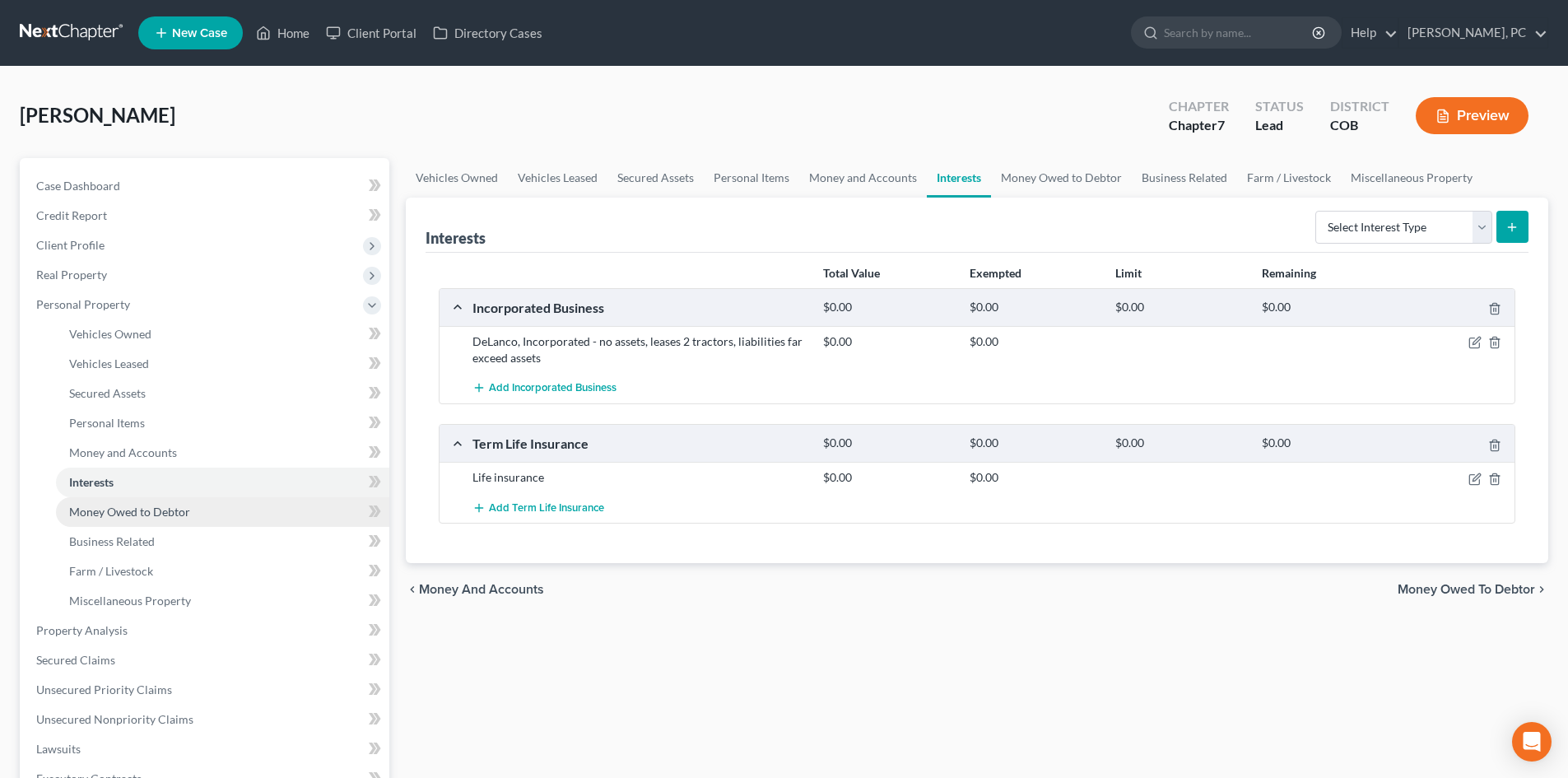
click at [165, 509] on span "Money Owed to Debtor" at bounding box center [130, 511] width 121 height 14
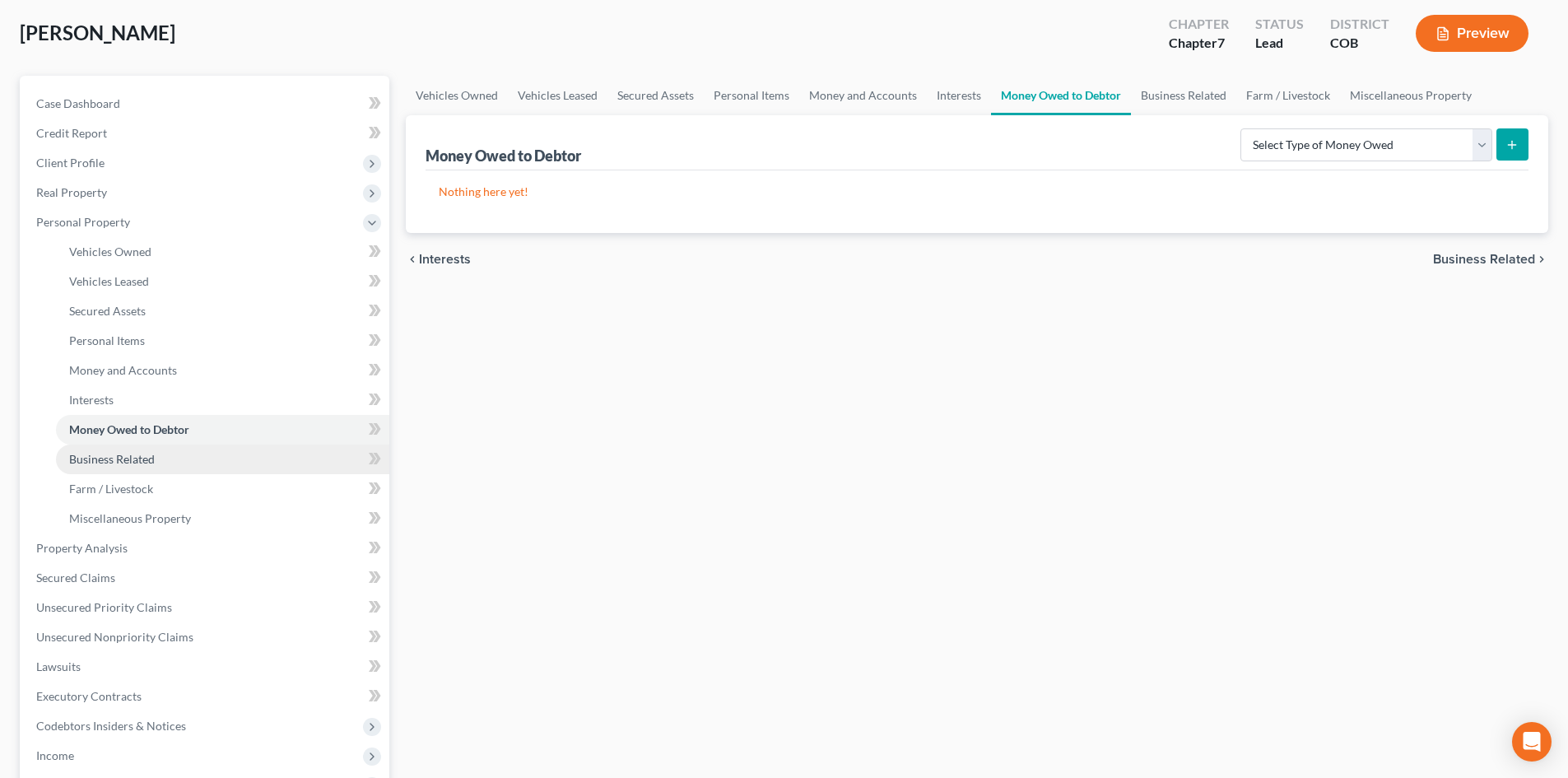
click at [127, 452] on span "Business Related" at bounding box center [112, 458] width 86 height 14
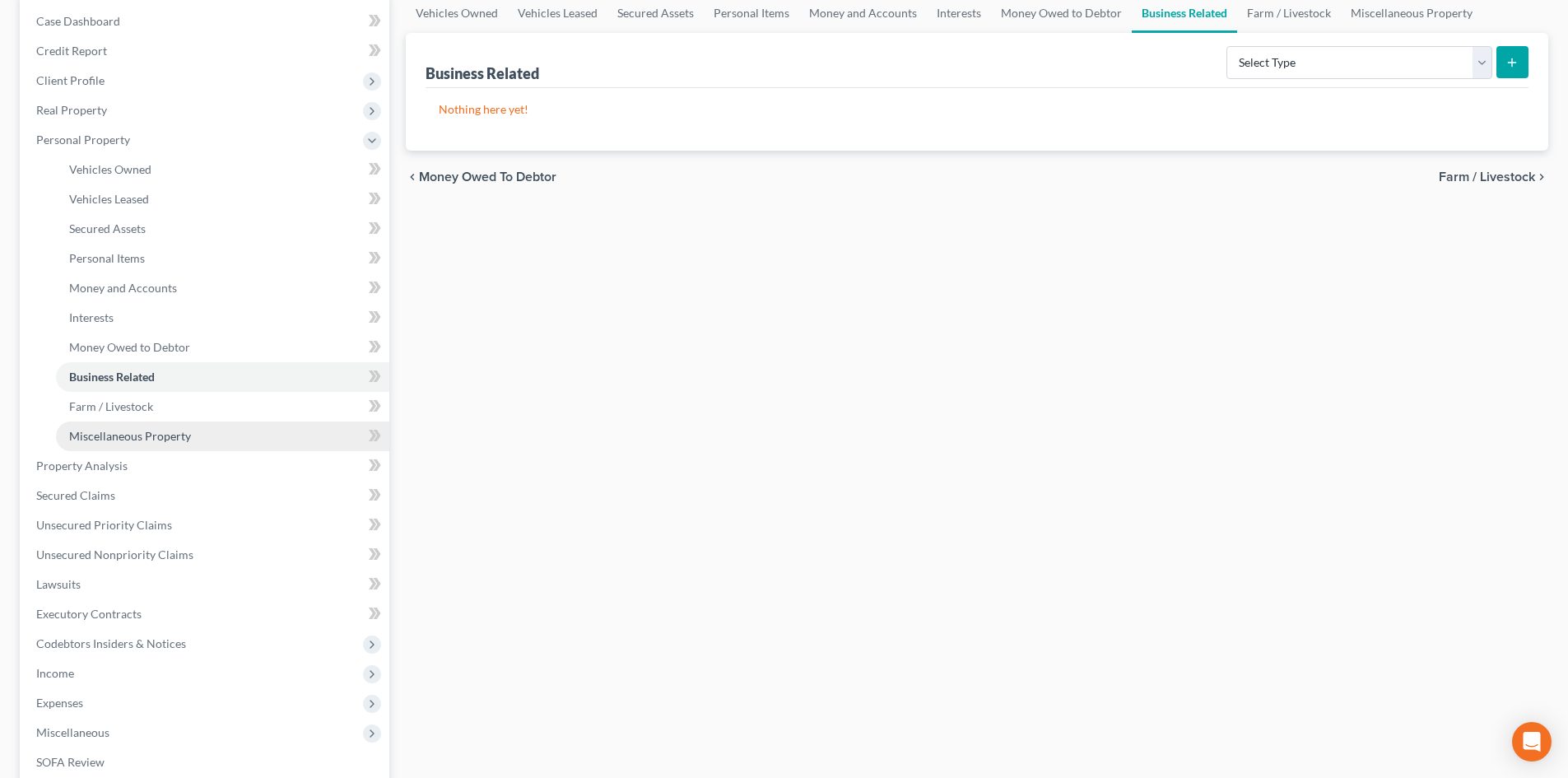
click at [170, 435] on span "Miscellaneous Property" at bounding box center [130, 435] width 122 height 14
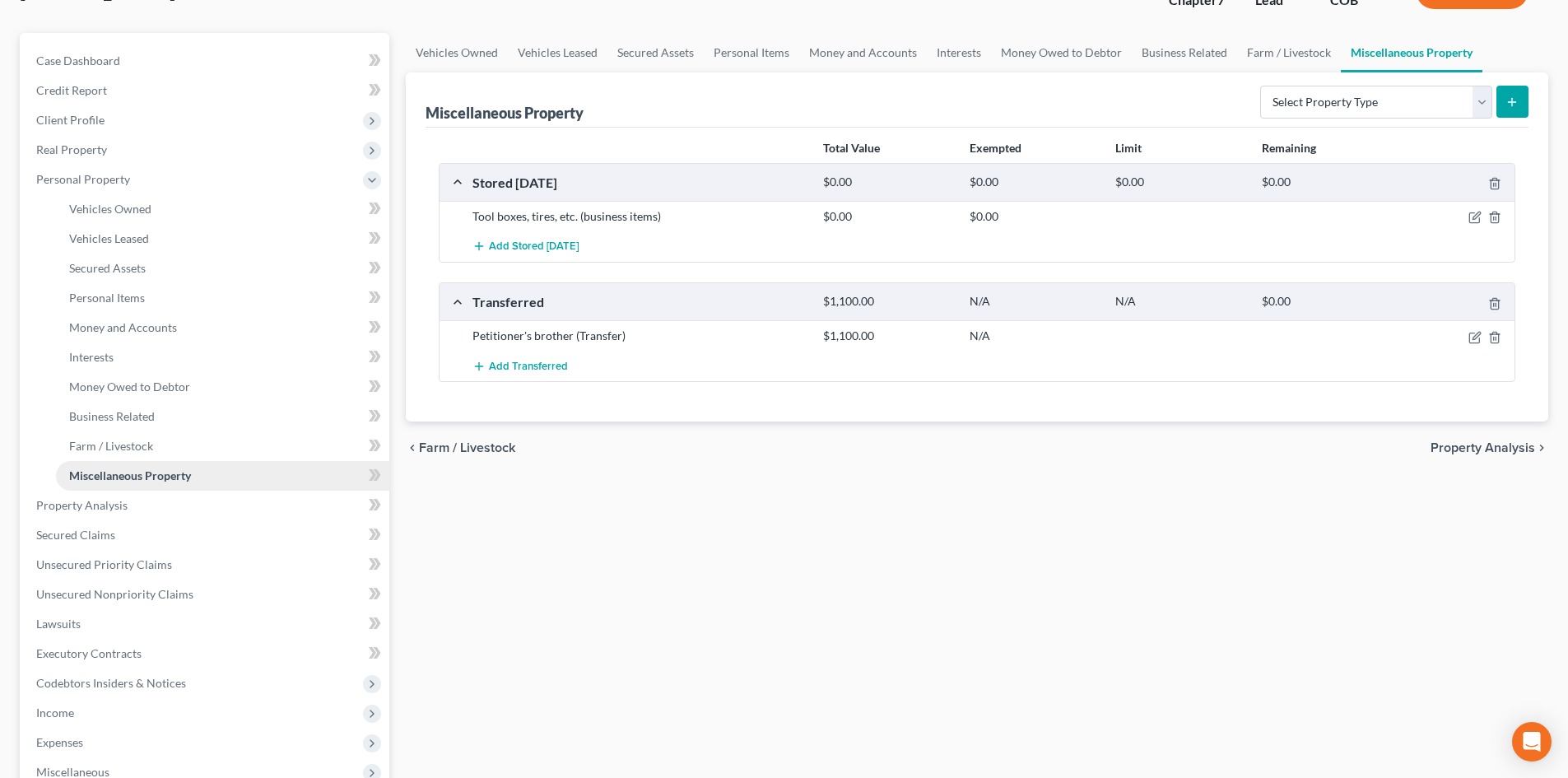
scroll to position [165, 0]
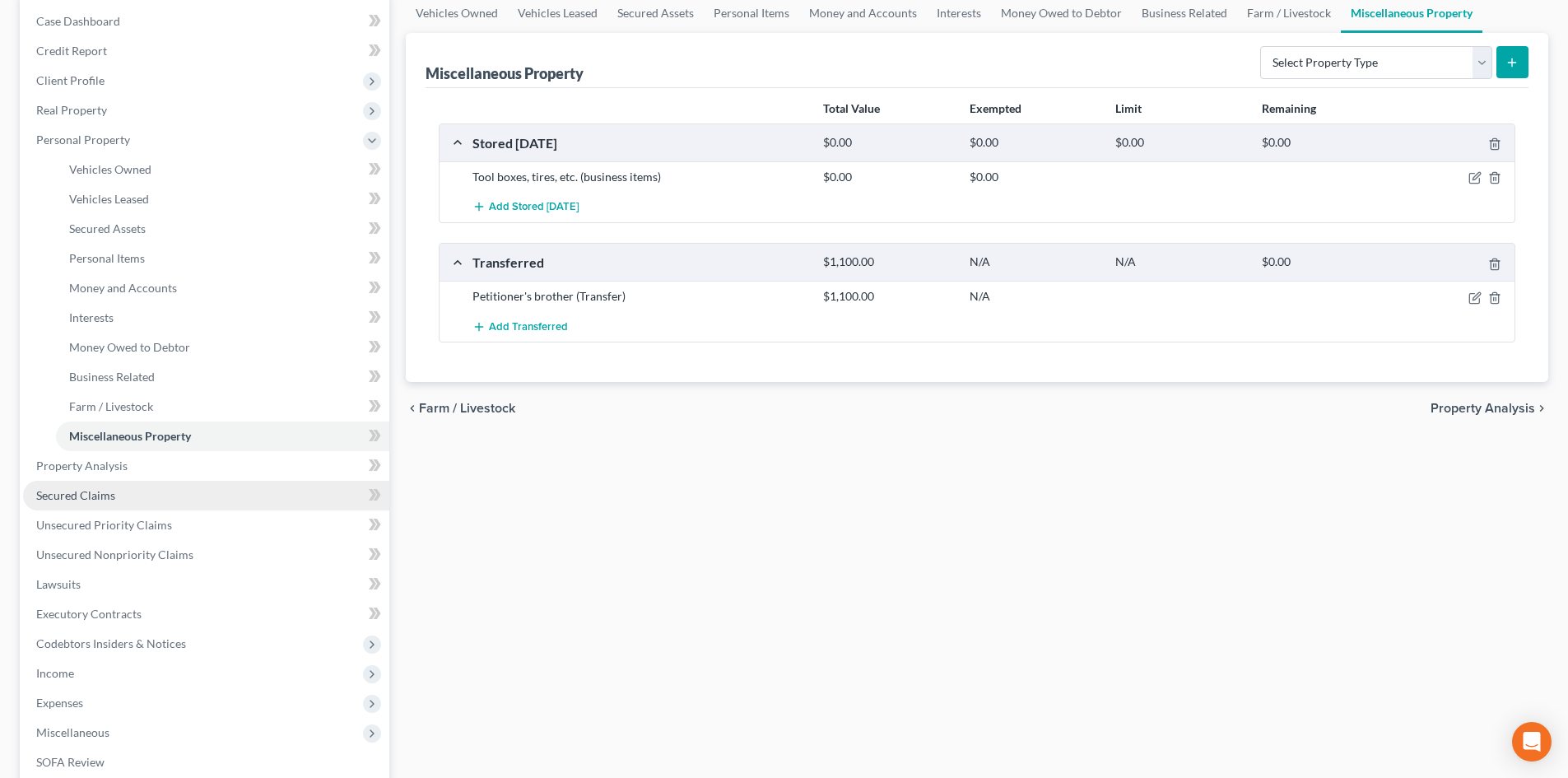
click at [80, 489] on span "Secured Claims" at bounding box center [75, 495] width 79 height 14
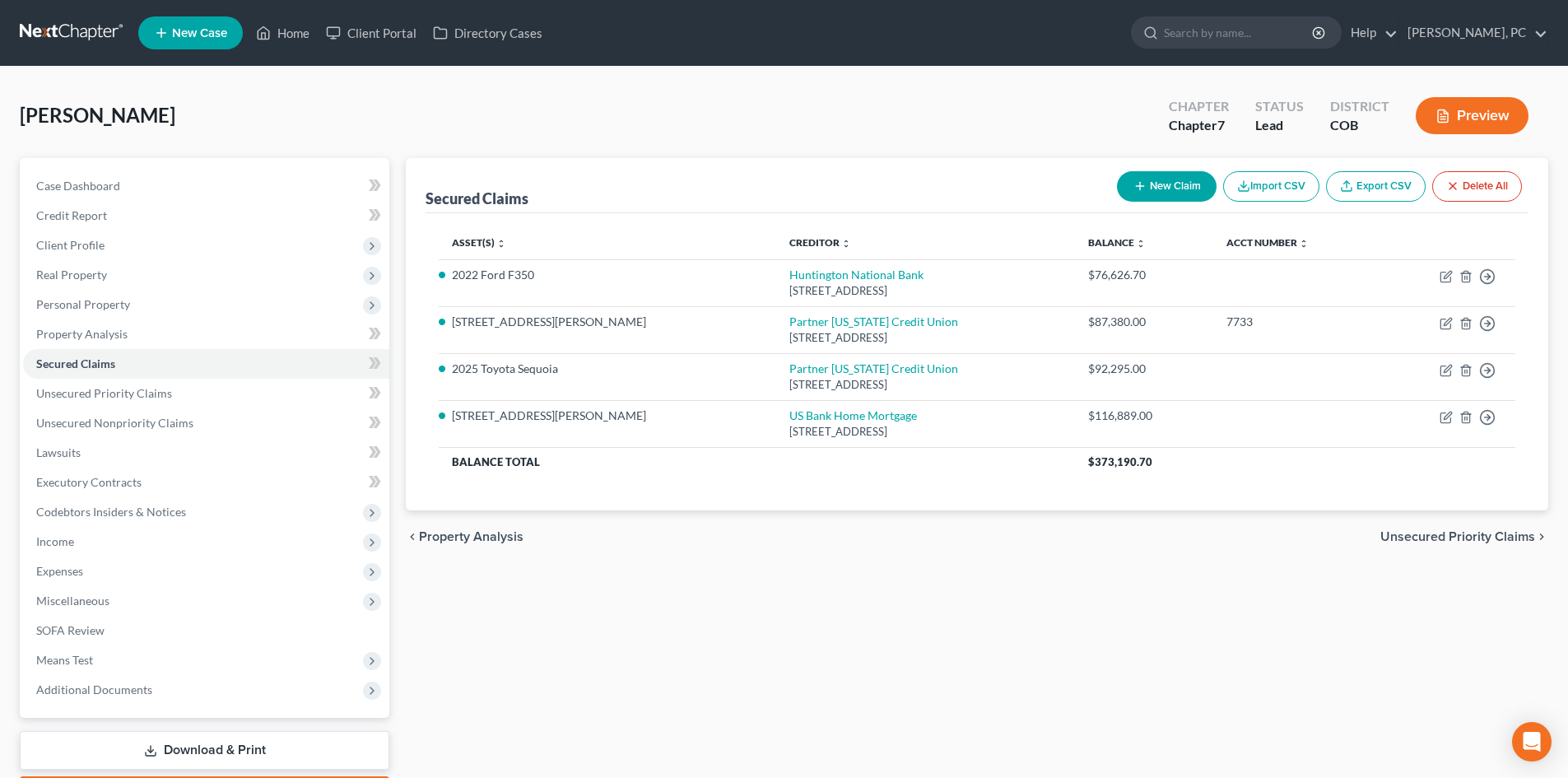
scroll to position [82, 0]
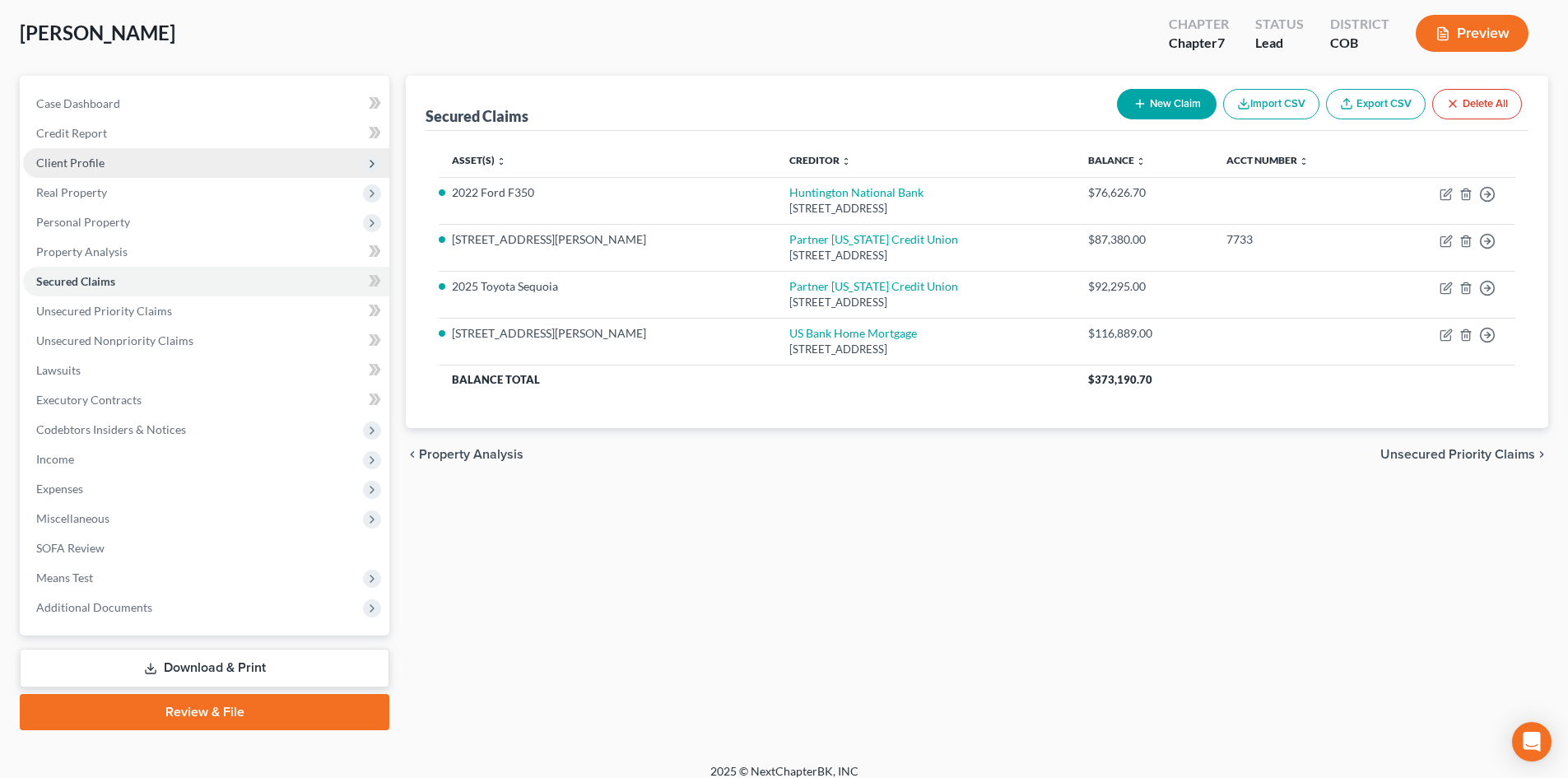
click at [93, 158] on span "Client Profile" at bounding box center [70, 162] width 68 height 14
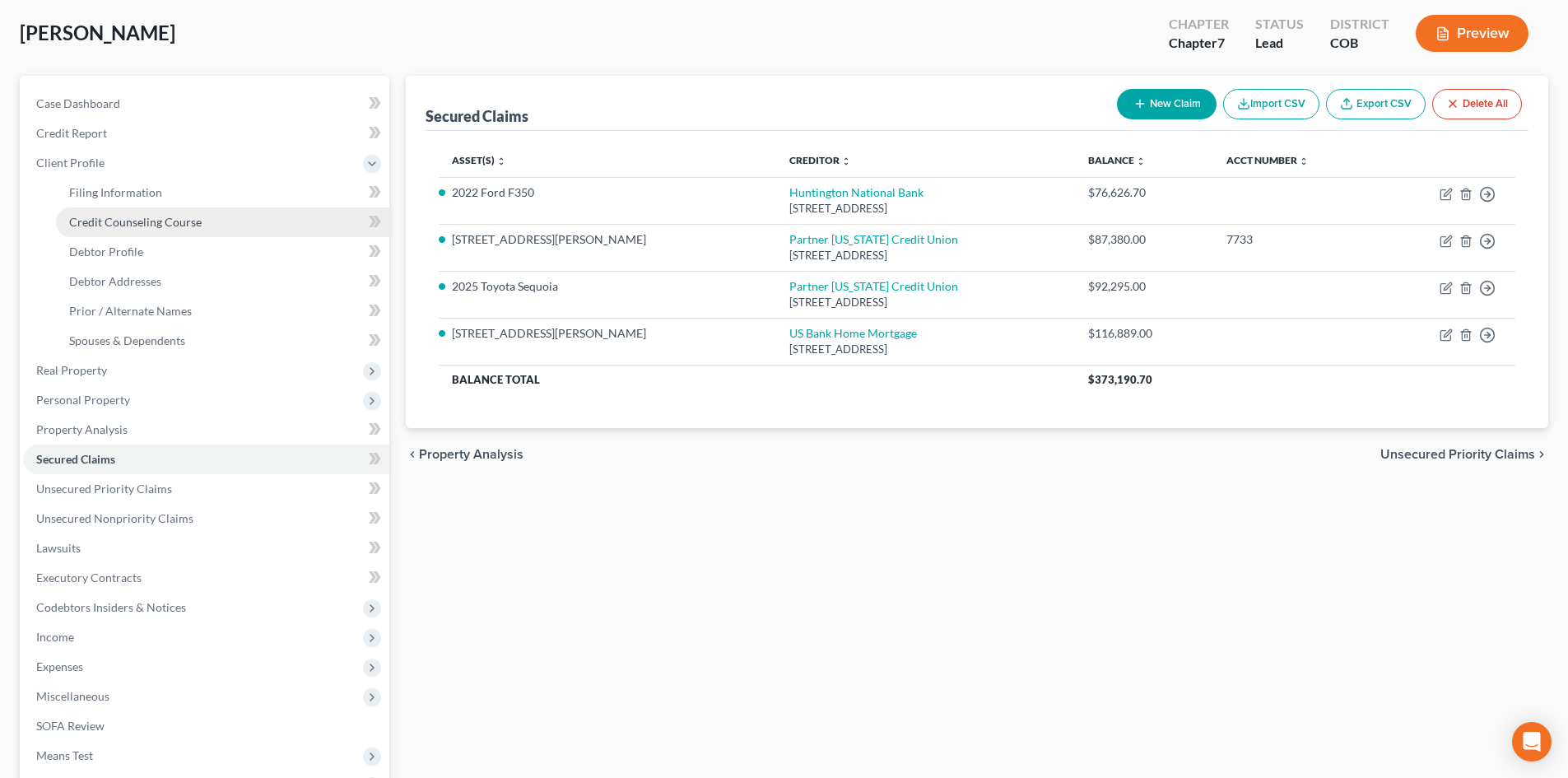
click at [144, 217] on span "Credit Counseling Course" at bounding box center [135, 222] width 132 height 14
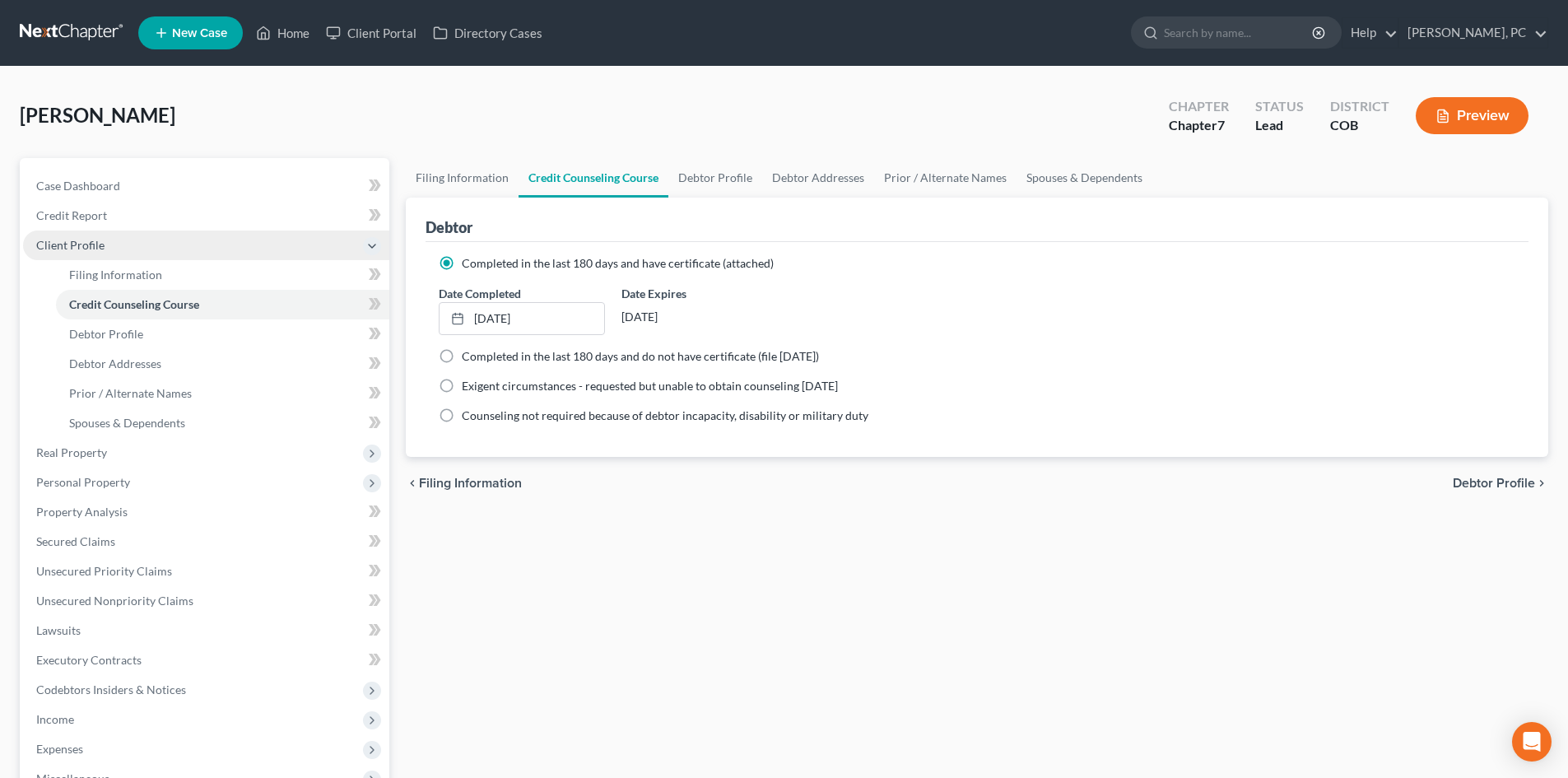
click at [95, 247] on span "Client Profile" at bounding box center [70, 244] width 68 height 14
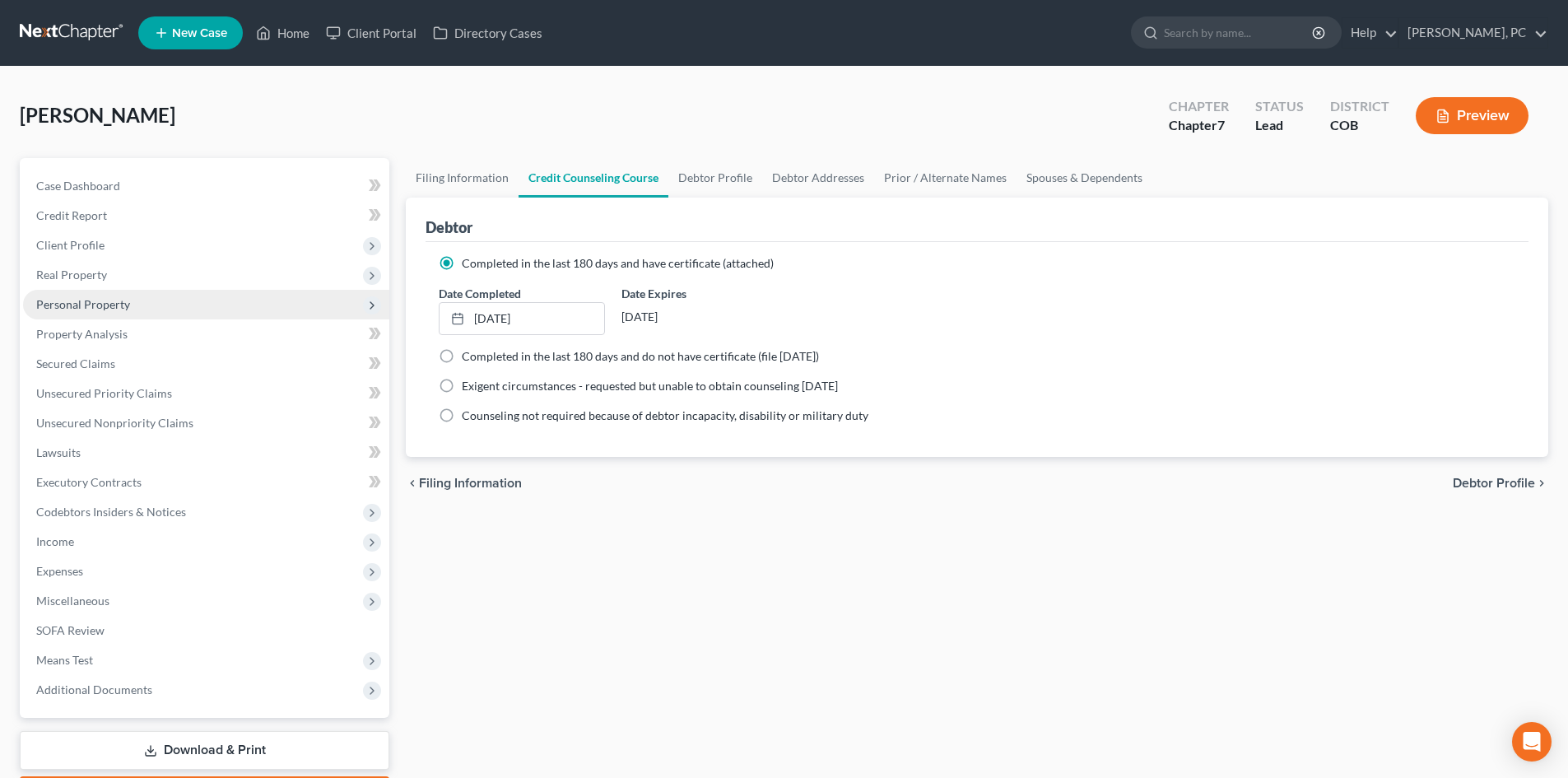
click at [85, 307] on span "Personal Property" at bounding box center [83, 304] width 94 height 14
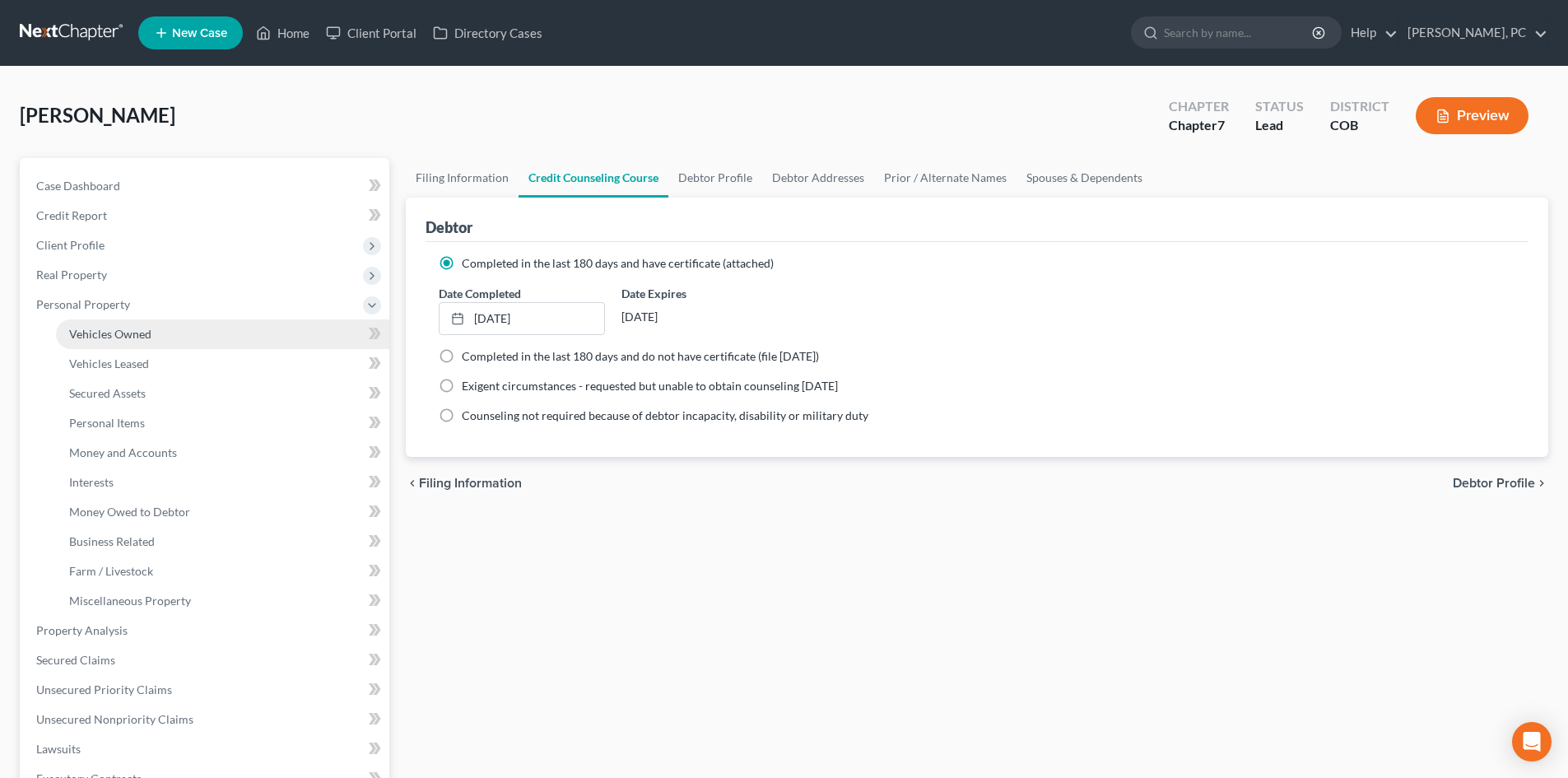
click at [117, 340] on span "Vehicles Owned" at bounding box center [110, 334] width 82 height 14
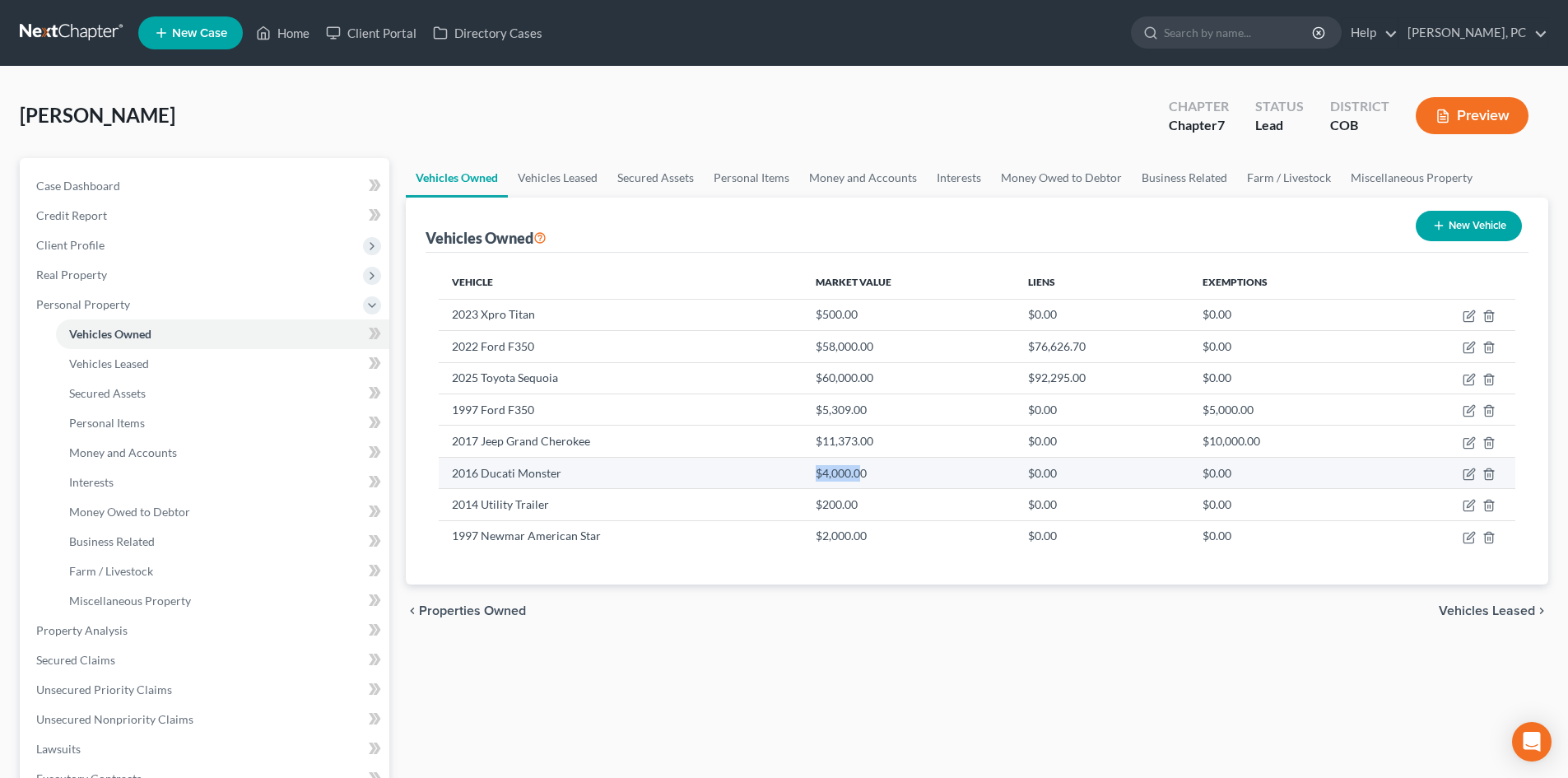
drag, startPoint x: 811, startPoint y: 475, endPoint x: 861, endPoint y: 476, distance: 50.0
click at [861, 476] on td "$4,000.00" at bounding box center [907, 472] width 211 height 32
click at [821, 600] on div "chevron_left Properties Owned Vehicles Leased chevron_right" at bounding box center [976, 610] width 1142 height 53
drag, startPoint x: 813, startPoint y: 474, endPoint x: 875, endPoint y: 471, distance: 62.1
click at [875, 471] on td "$4,000.00" at bounding box center [907, 472] width 211 height 32
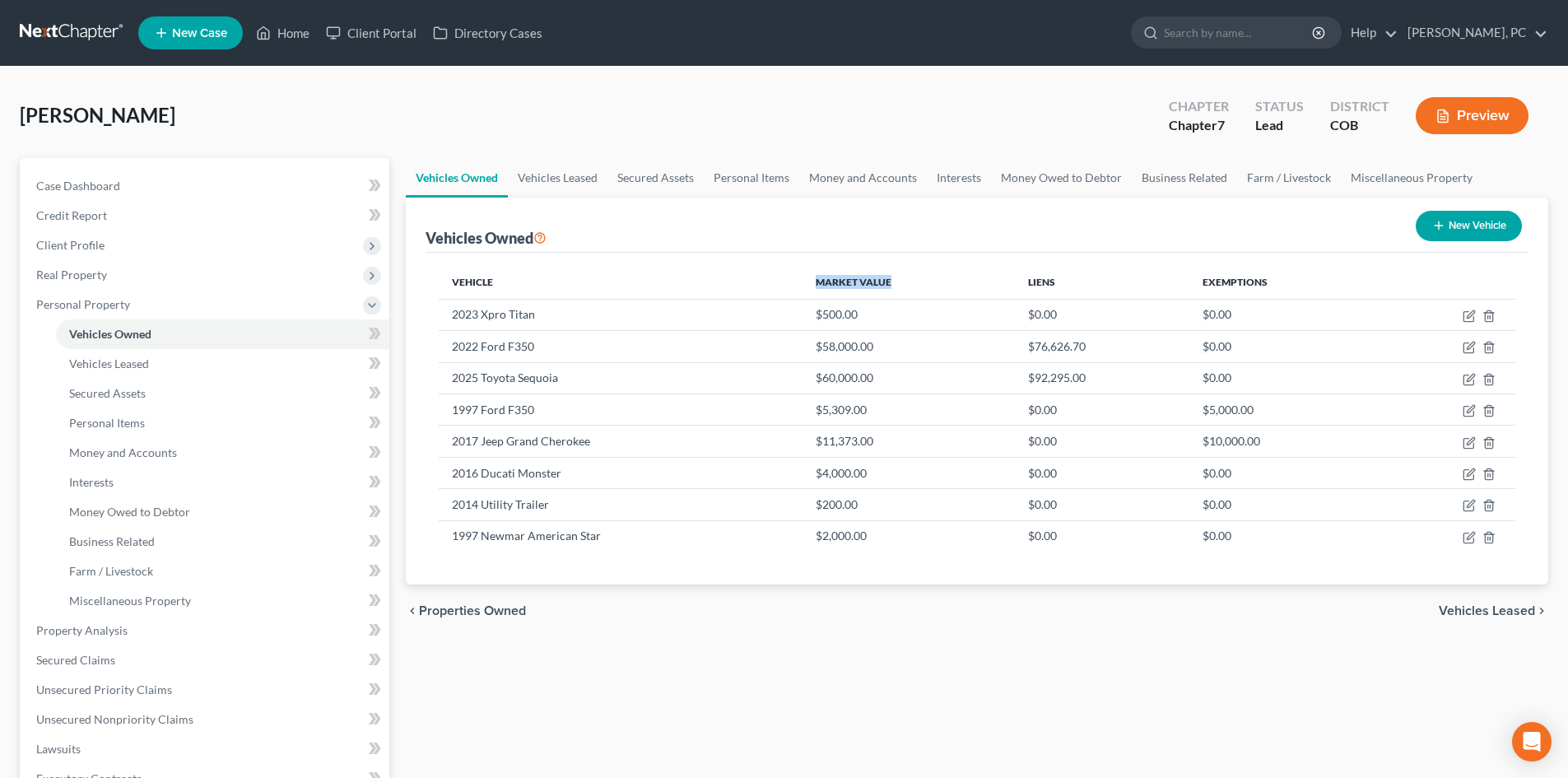
drag, startPoint x: 810, startPoint y: 282, endPoint x: 897, endPoint y: 285, distance: 87.1
click at [897, 285] on th "Market Value" at bounding box center [907, 281] width 211 height 33
click at [809, 273] on th "Market Value" at bounding box center [907, 281] width 211 height 33
drag, startPoint x: 811, startPoint y: 284, endPoint x: 887, endPoint y: 291, distance: 76.3
click at [887, 291] on th "Market Value" at bounding box center [907, 281] width 211 height 33
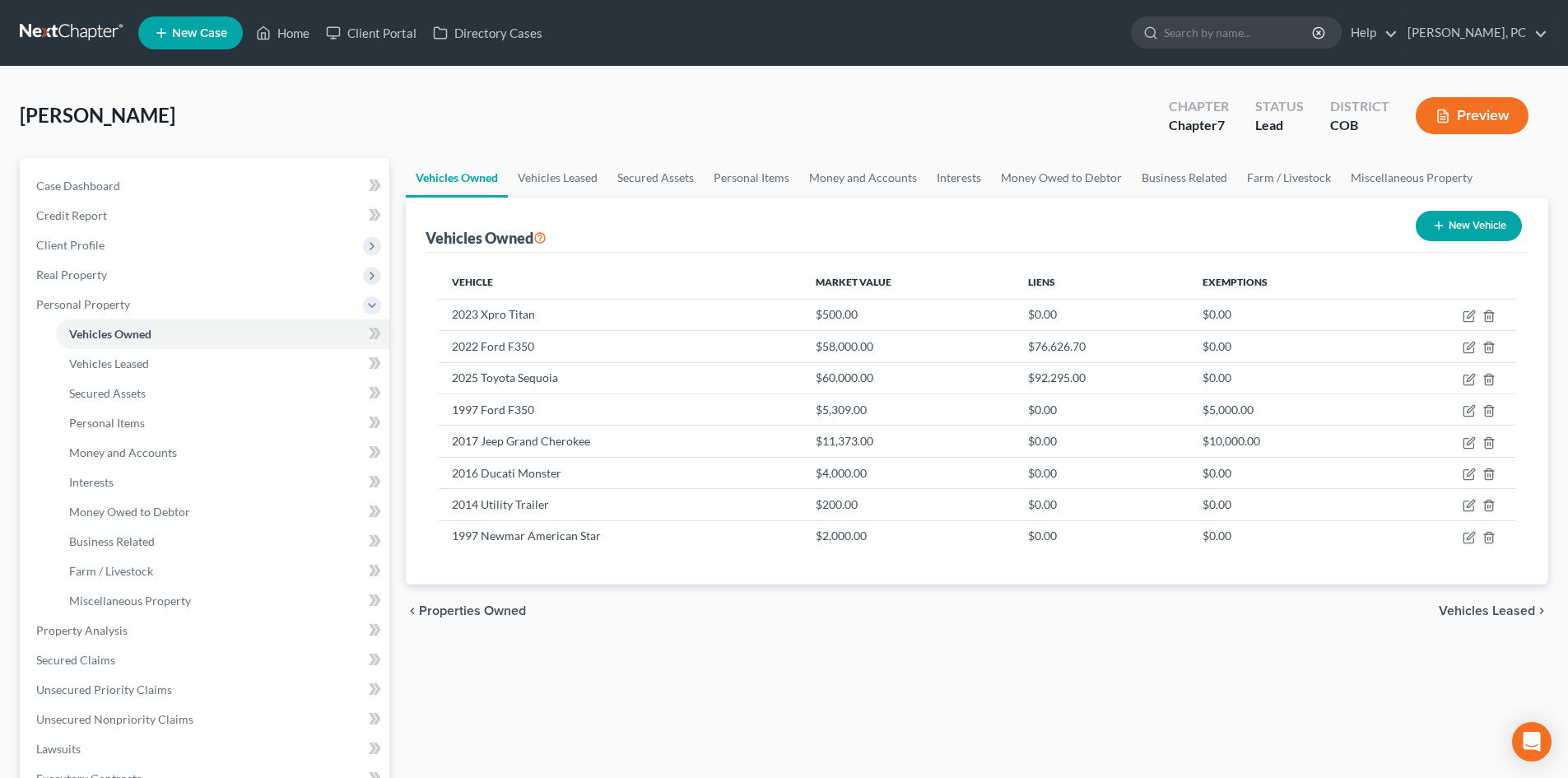
click at [834, 240] on div "Vehicles Owned New Vehicle" at bounding box center [976, 225] width 1102 height 55
drag, startPoint x: 812, startPoint y: 280, endPoint x: 856, endPoint y: 244, distance: 56.9
click at [904, 287] on th "Market Value" at bounding box center [907, 281] width 211 height 33
click at [839, 235] on div "Vehicles Owned New Vehicle" at bounding box center [976, 225] width 1102 height 55
click at [803, 233] on div "Vehicles Owned New Vehicle" at bounding box center [976, 225] width 1102 height 55
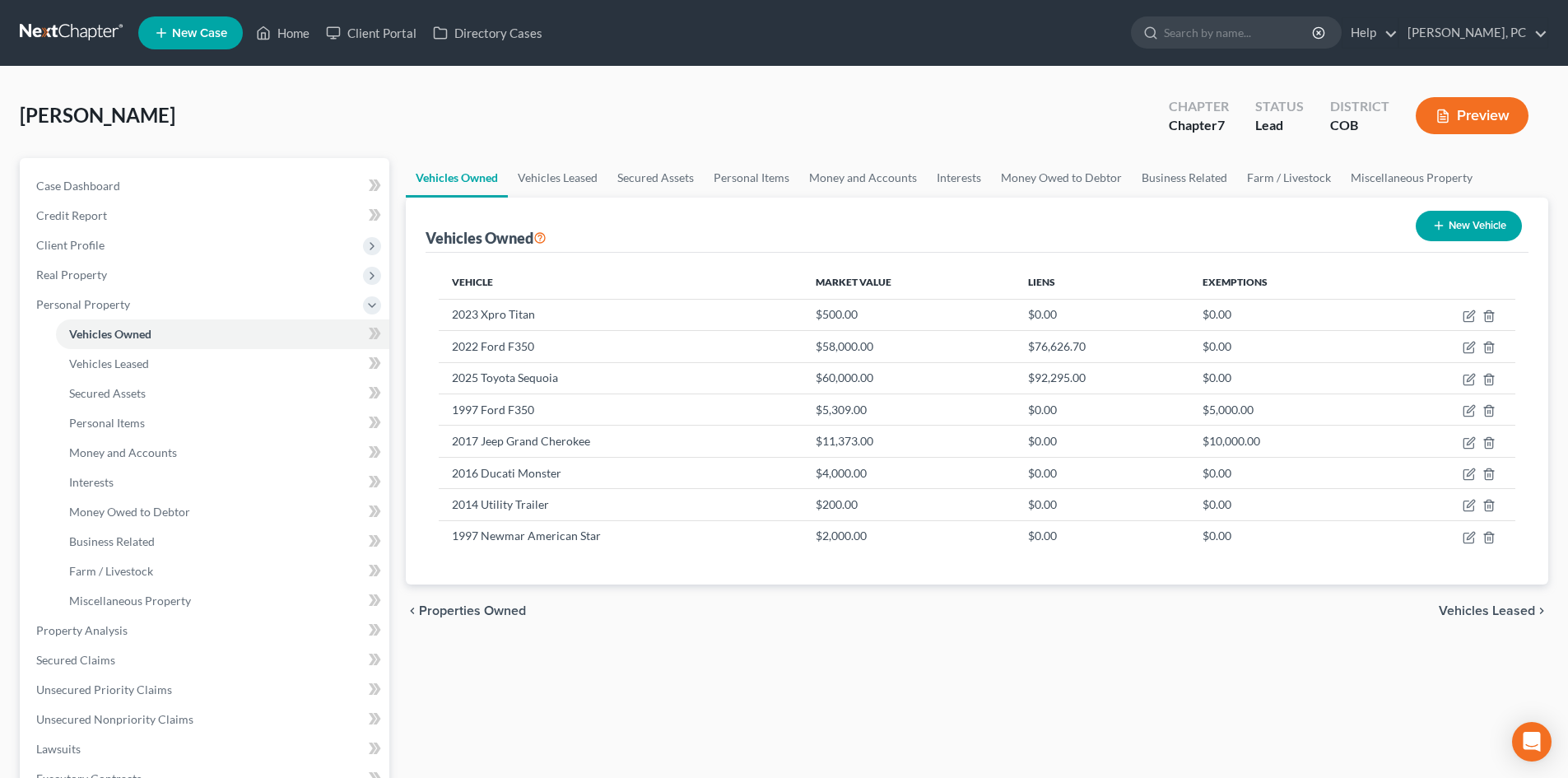
click at [781, 121] on div "[PERSON_NAME] Upgraded Chapter Chapter 7 Status Lead District COB Preview" at bounding box center [784, 122] width 1528 height 72
click at [822, 108] on div "[PERSON_NAME] Upgraded Chapter Chapter 7 Status Lead District COB Preview" at bounding box center [784, 122] width 1528 height 72
